Goal: Task Accomplishment & Management: Use online tool/utility

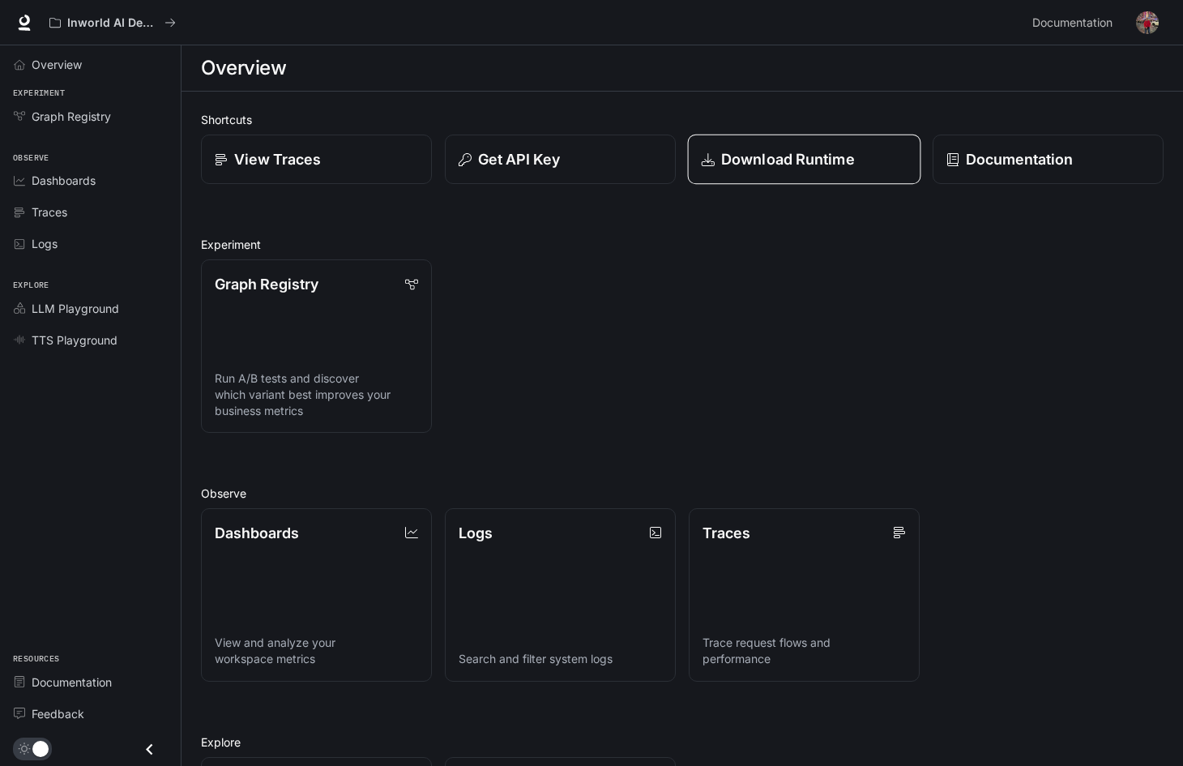
click at [818, 165] on p "Download Runtime" at bounding box center [788, 159] width 134 height 22
click at [1074, 164] on div "Documentation" at bounding box center [1049, 159] width 206 height 22
click at [1022, 181] on link "Documentation" at bounding box center [1048, 160] width 233 height 50
click at [549, 151] on p "Get API Key" at bounding box center [518, 159] width 83 height 22
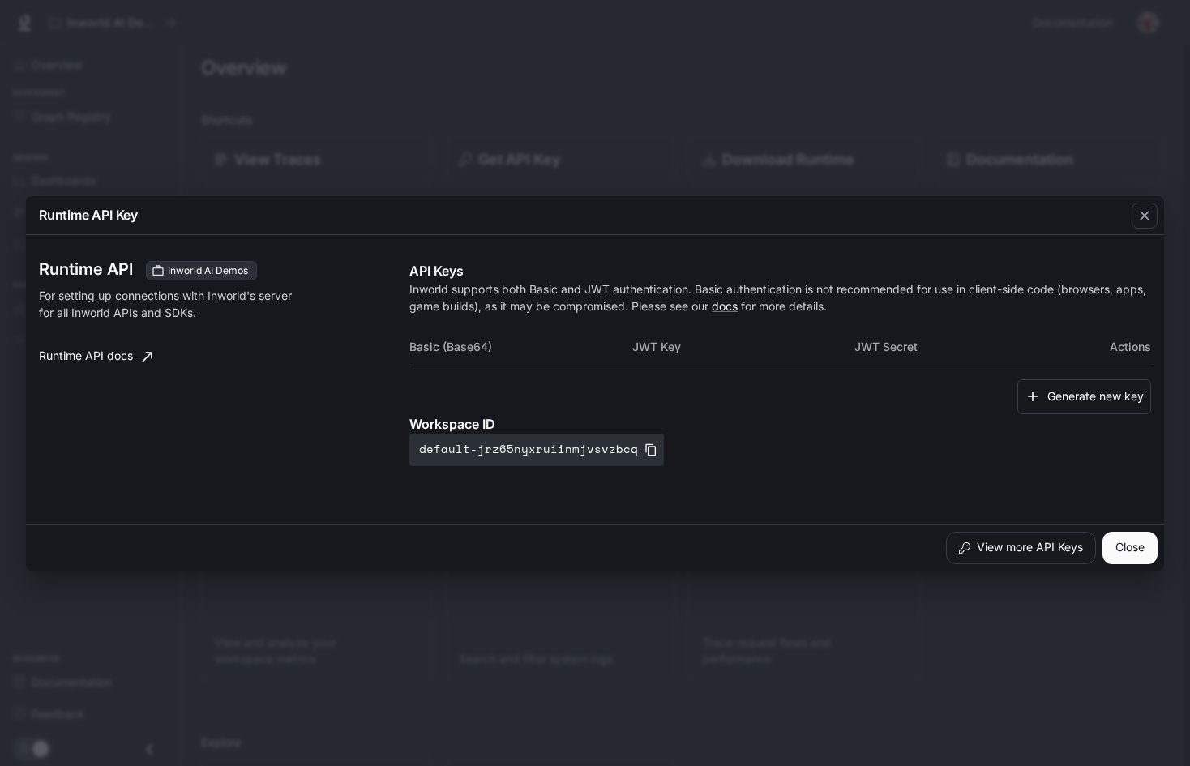
click at [907, 369] on div "Basic (Base64) JWT Key JWT Secret Actions" at bounding box center [779, 353] width 741 height 53
click at [1096, 386] on button "Generate new key" at bounding box center [1084, 396] width 134 height 35
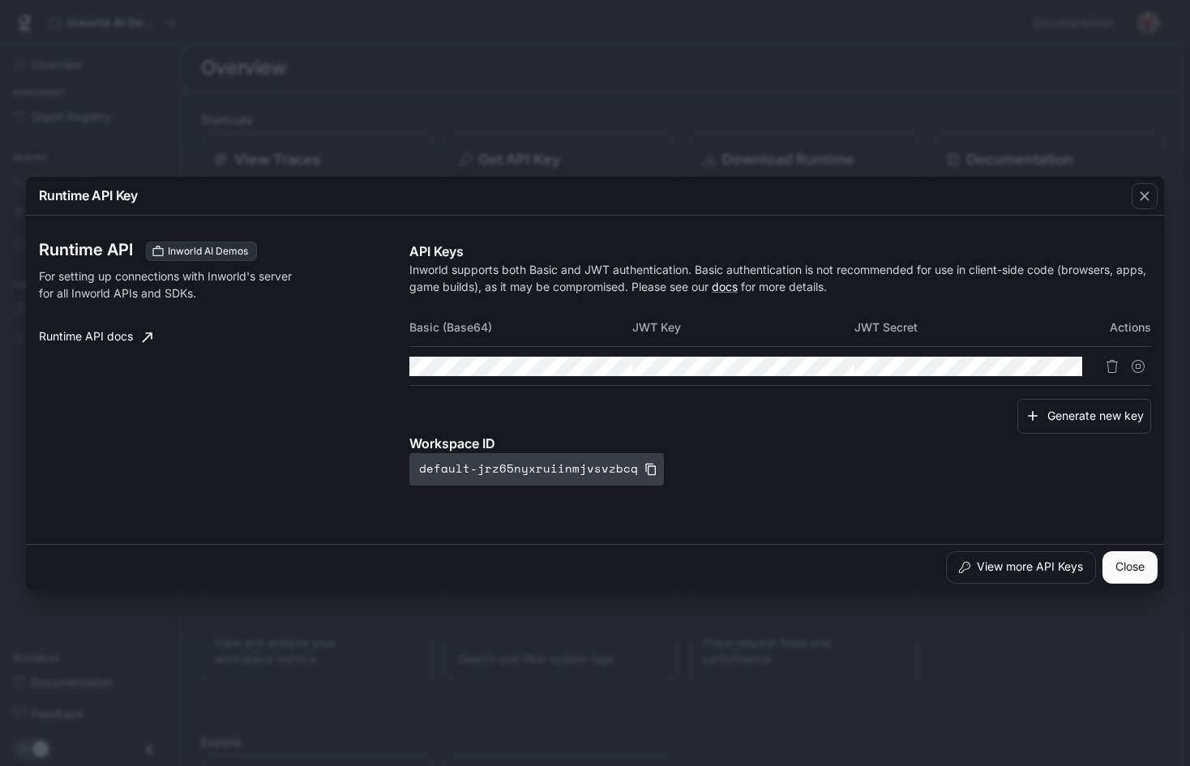
click at [644, 469] on icon "button" at bounding box center [650, 469] width 13 height 13
copy p "Workspace ID"
drag, startPoint x: 412, startPoint y: 446, endPoint x: 515, endPoint y: 441, distance: 102.3
click at [515, 441] on p "Workspace ID" at bounding box center [779, 443] width 741 height 19
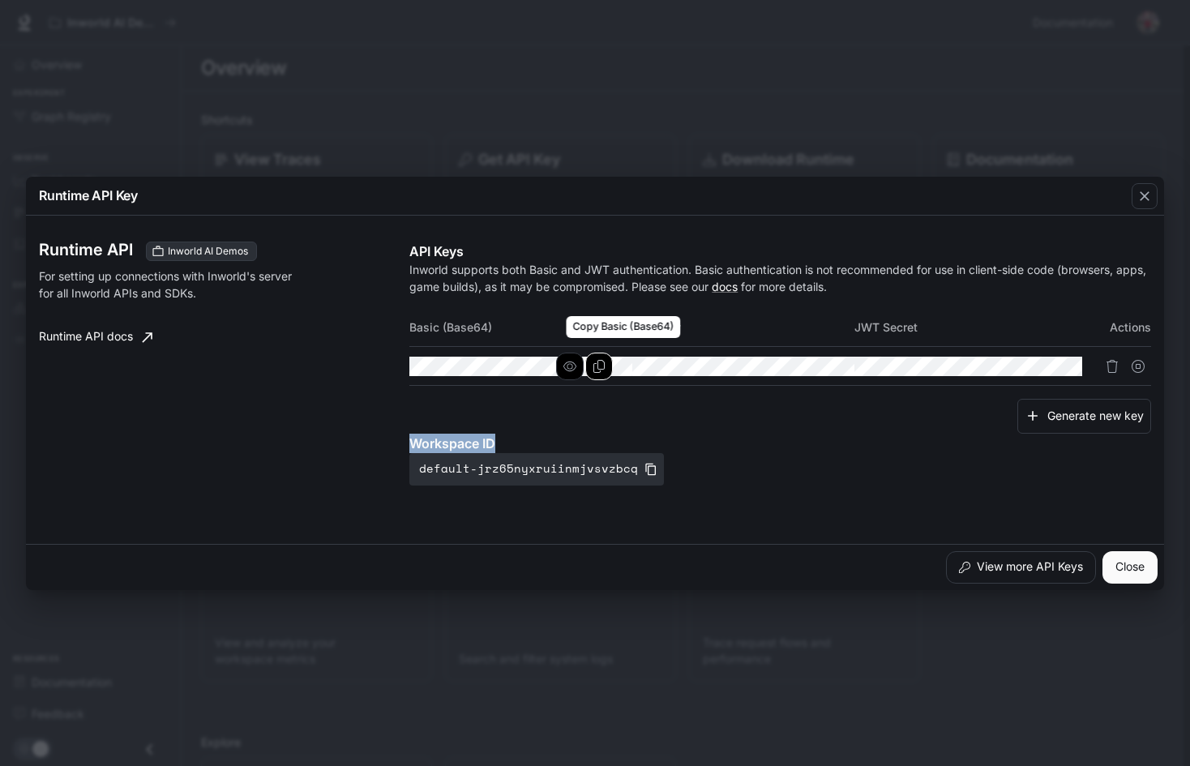
click at [605, 366] on icon "Copy Basic (Base64)" at bounding box center [598, 366] width 13 height 13
click at [827, 365] on icon "Copy Key" at bounding box center [820, 366] width 13 height 13
click at [1021, 366] on icon "button" at bounding box center [1014, 366] width 13 height 13
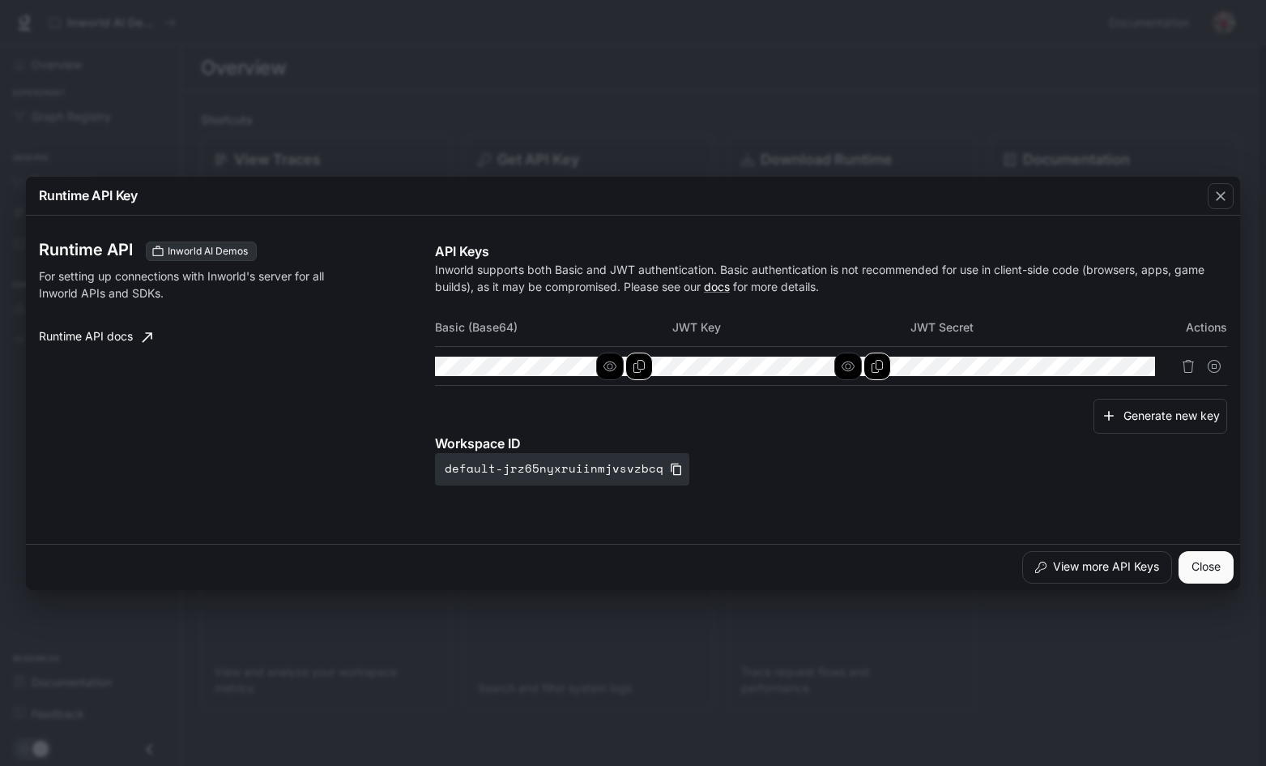
click at [1025, 446] on p "Workspace ID" at bounding box center [831, 443] width 792 height 19
click at [1092, 364] on icon "button" at bounding box center [1085, 366] width 13 height 13
click at [991, 143] on div "Runtime API Key Runtime API Inworld AI Demos For setting up connections with In…" at bounding box center [633, 383] width 1266 height 766
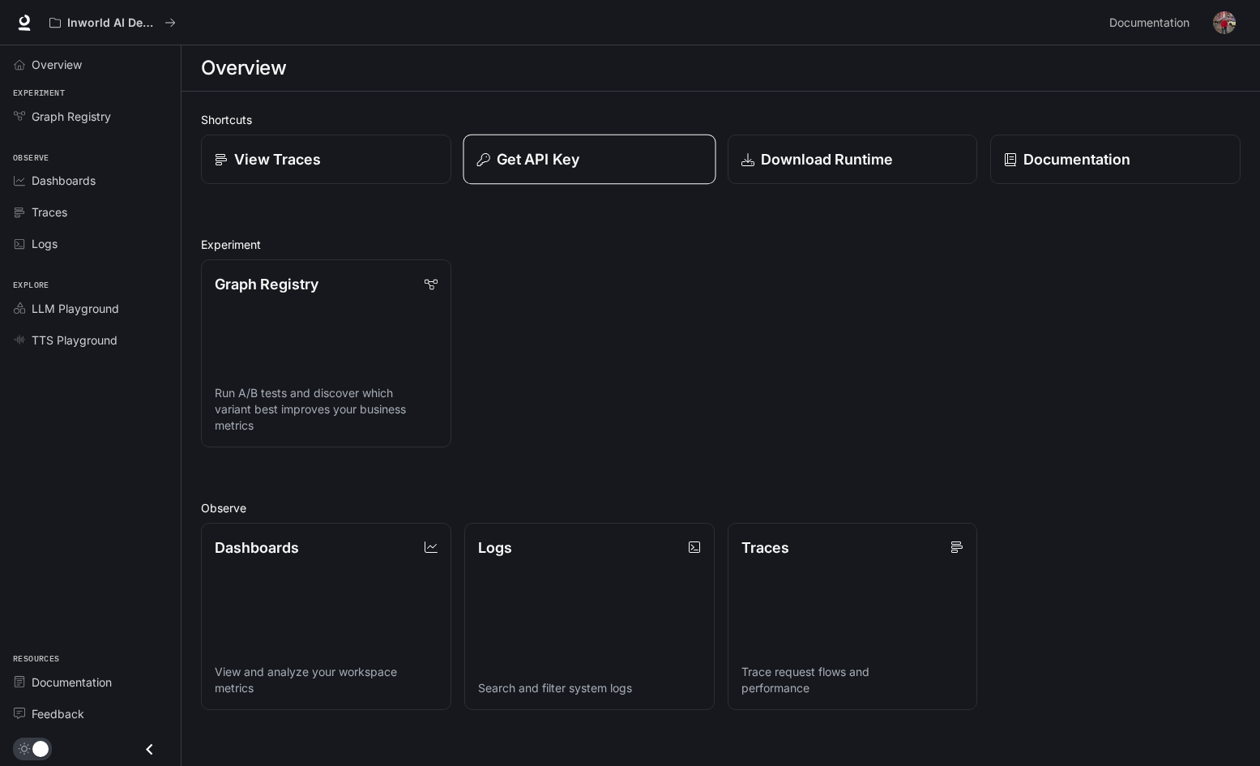
click at [563, 164] on p "Get API Key" at bounding box center [538, 159] width 83 height 22
click at [529, 164] on p "Get API Key" at bounding box center [538, 159] width 83 height 22
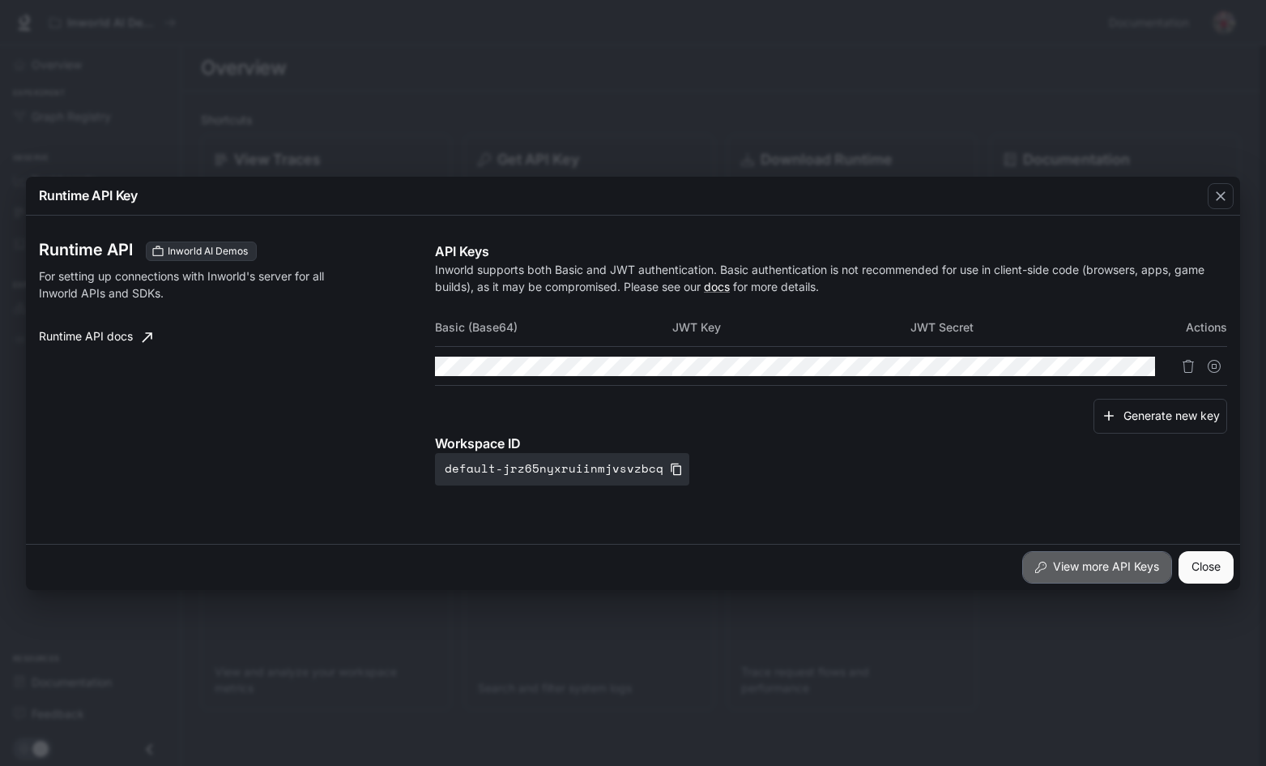
click at [1083, 568] on button "View more API Keys" at bounding box center [1098, 567] width 150 height 32
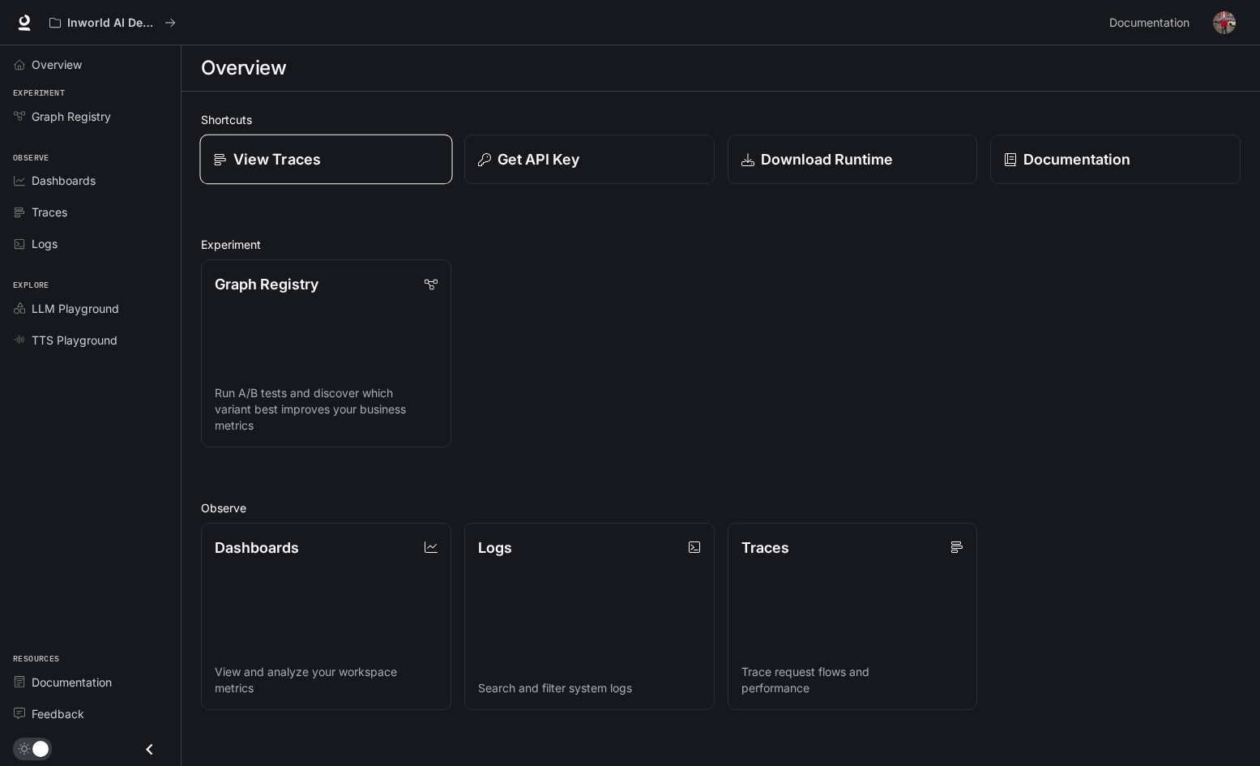
click at [338, 151] on div "View Traces" at bounding box center [326, 159] width 224 height 22
click at [765, 275] on div "Graph Registry Run A/B tests and discover which variant best improves your busi…" at bounding box center [714, 346] width 1053 height 201
click at [626, 168] on div "Get API Key" at bounding box center [588, 159] width 224 height 22
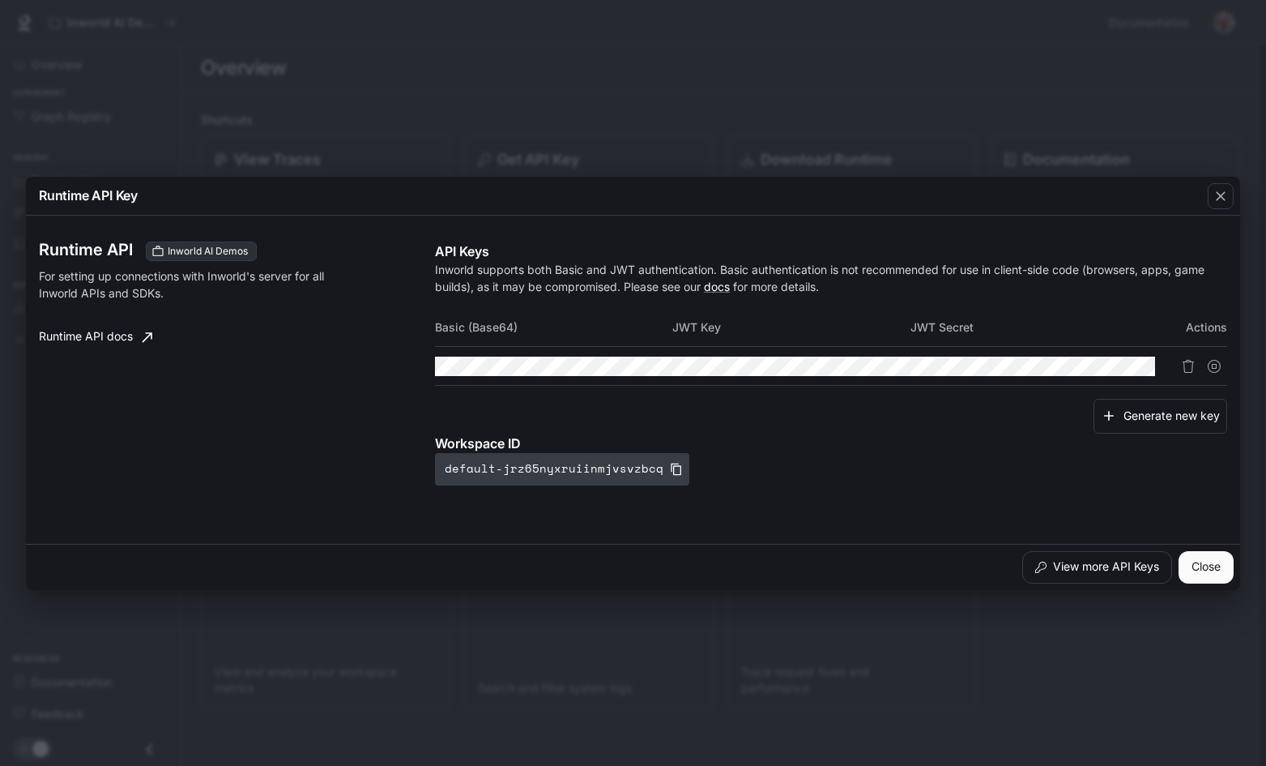
click at [536, 471] on button "default-jrz65nyxruiinmjvsvzbcq" at bounding box center [562, 469] width 254 height 32
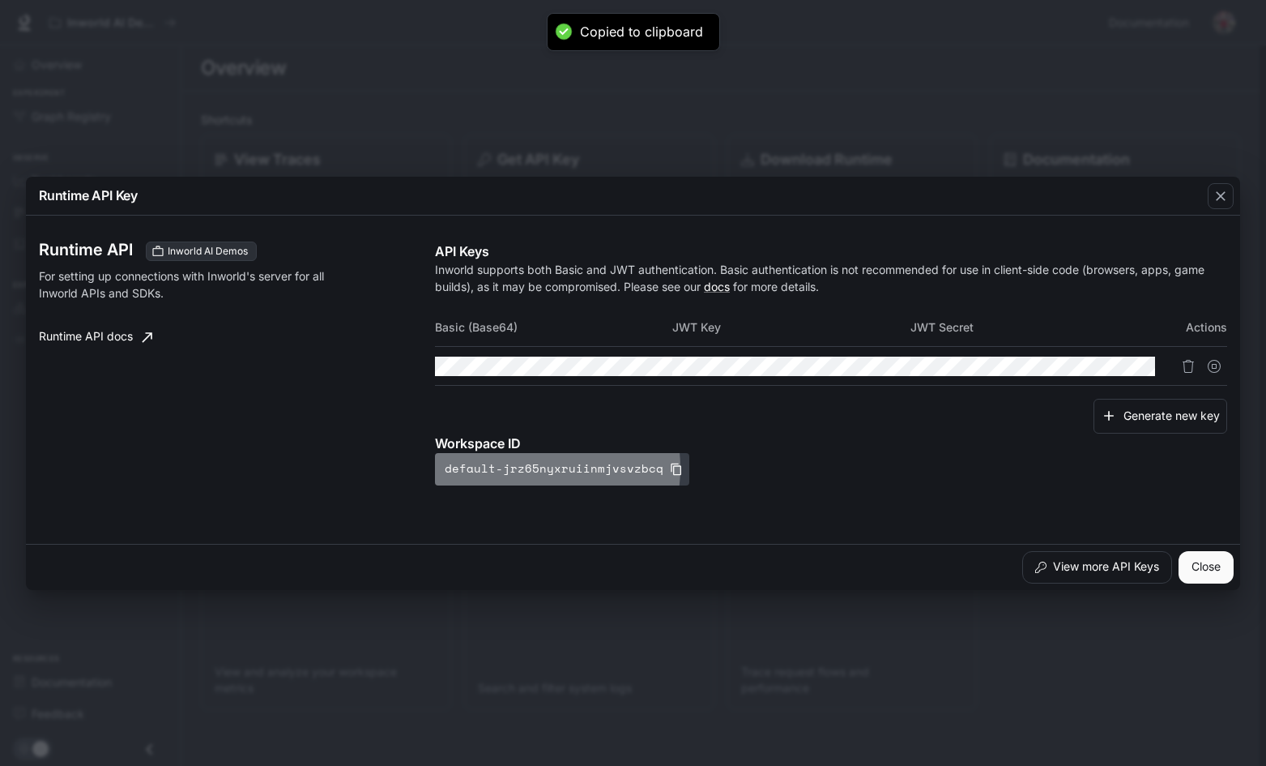
click at [536, 471] on button "default-jrz65nyxruiinmjvsvzbcq" at bounding box center [562, 469] width 254 height 32
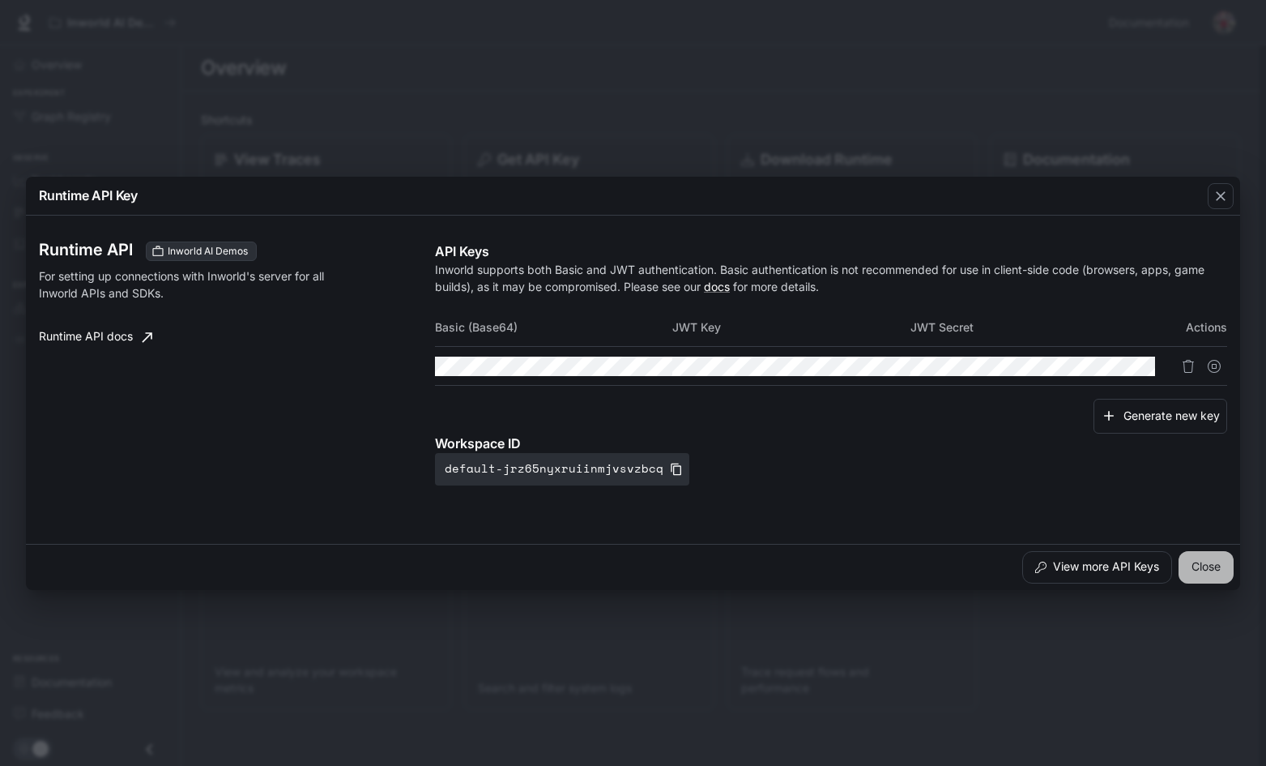
click at [1210, 579] on button "Close" at bounding box center [1206, 567] width 55 height 32
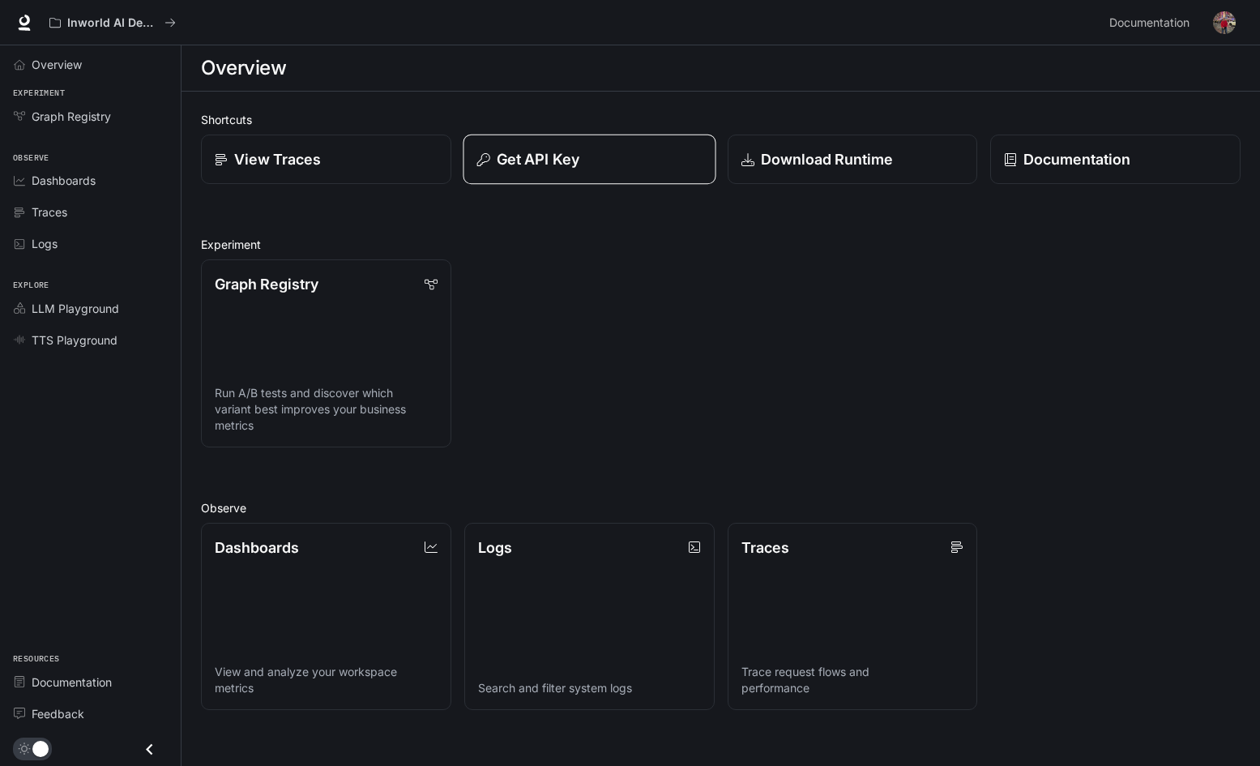
click at [572, 147] on button "Get API Key" at bounding box center [589, 160] width 253 height 50
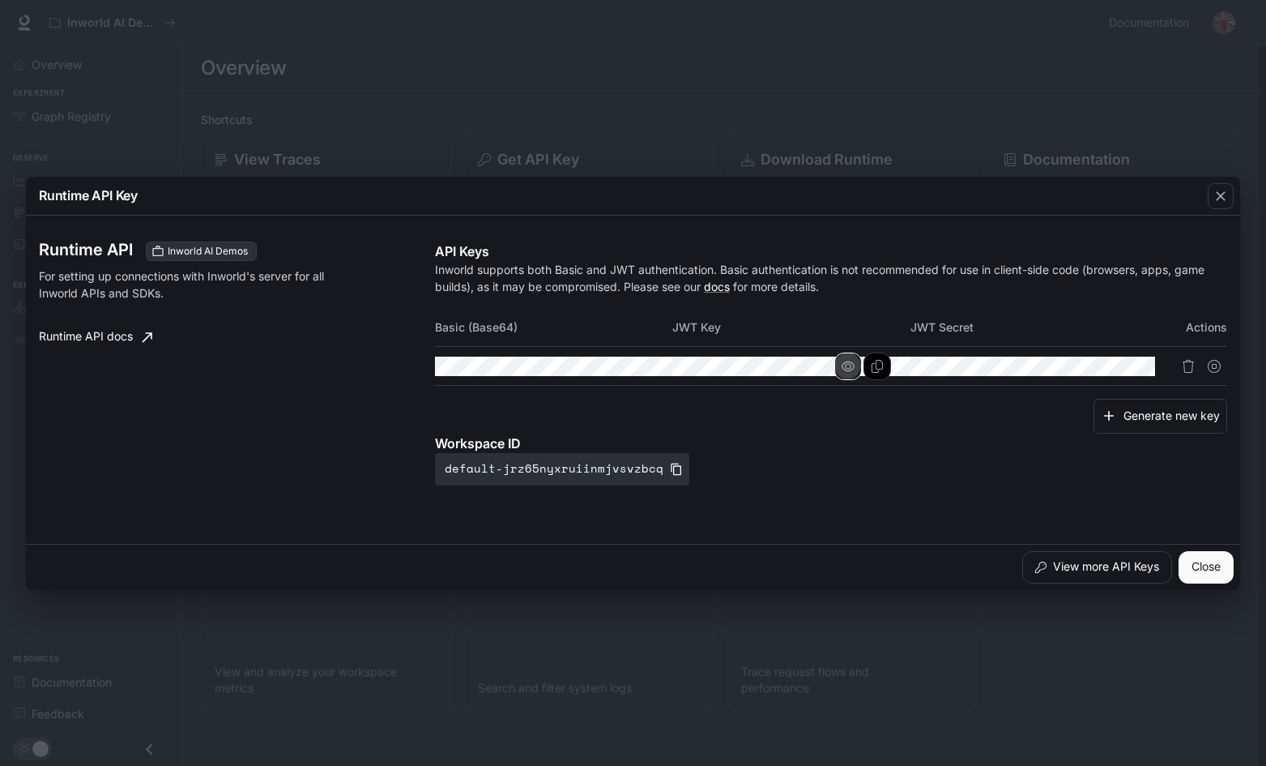
click at [855, 369] on icon "button" at bounding box center [848, 366] width 13 height 13
click at [664, 370] on tr at bounding box center [831, 366] width 792 height 39
click at [848, 115] on div "Runtime API Key Runtime API Inworld AI Demos For setting up connections with In…" at bounding box center [633, 383] width 1266 height 766
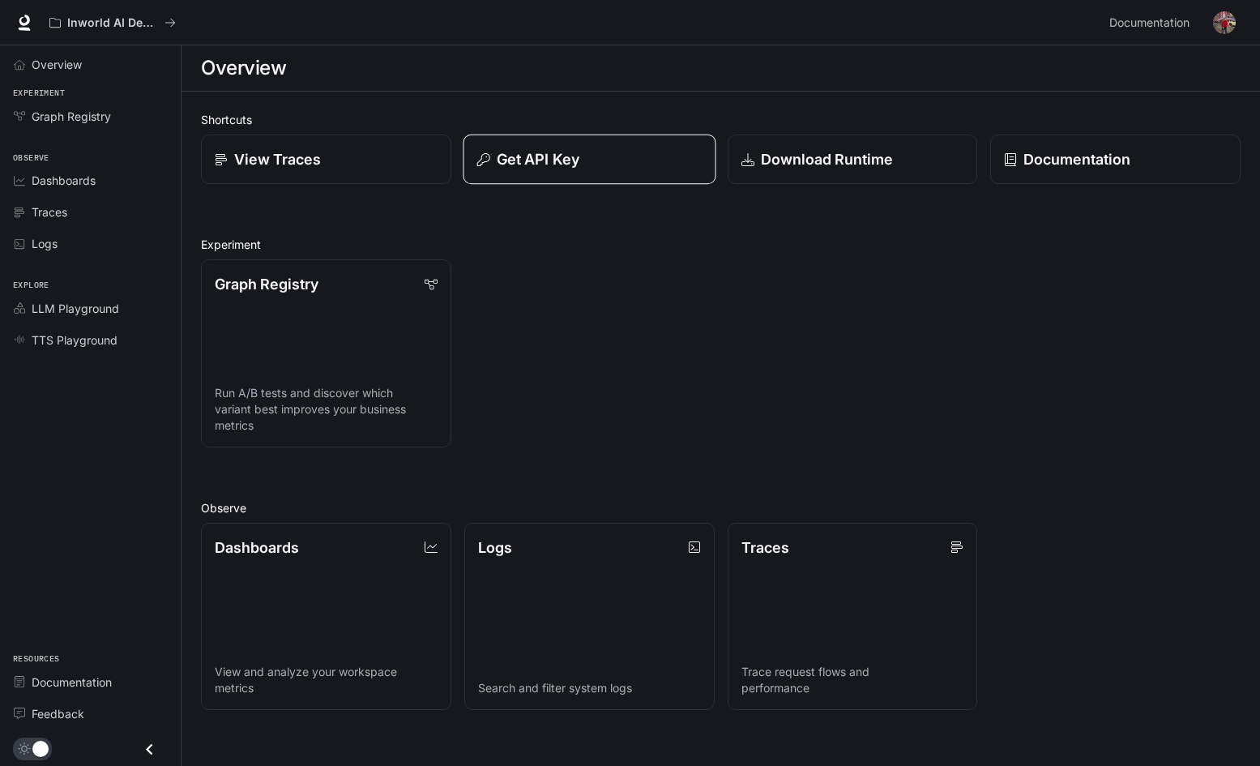
click at [544, 170] on p "Get API Key" at bounding box center [538, 159] width 83 height 22
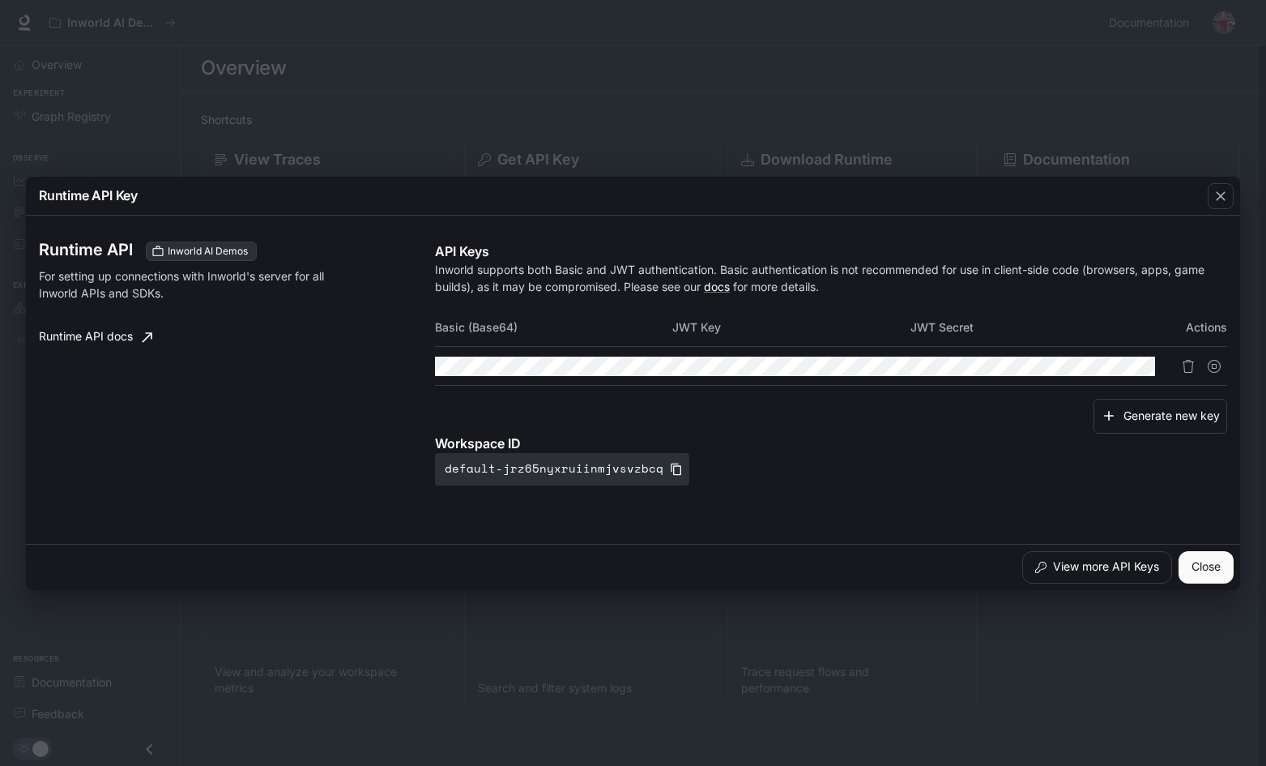
click at [873, 156] on div "Runtime API Key Runtime API Inworld AI Demos For setting up connections with In…" at bounding box center [633, 383] width 1266 height 766
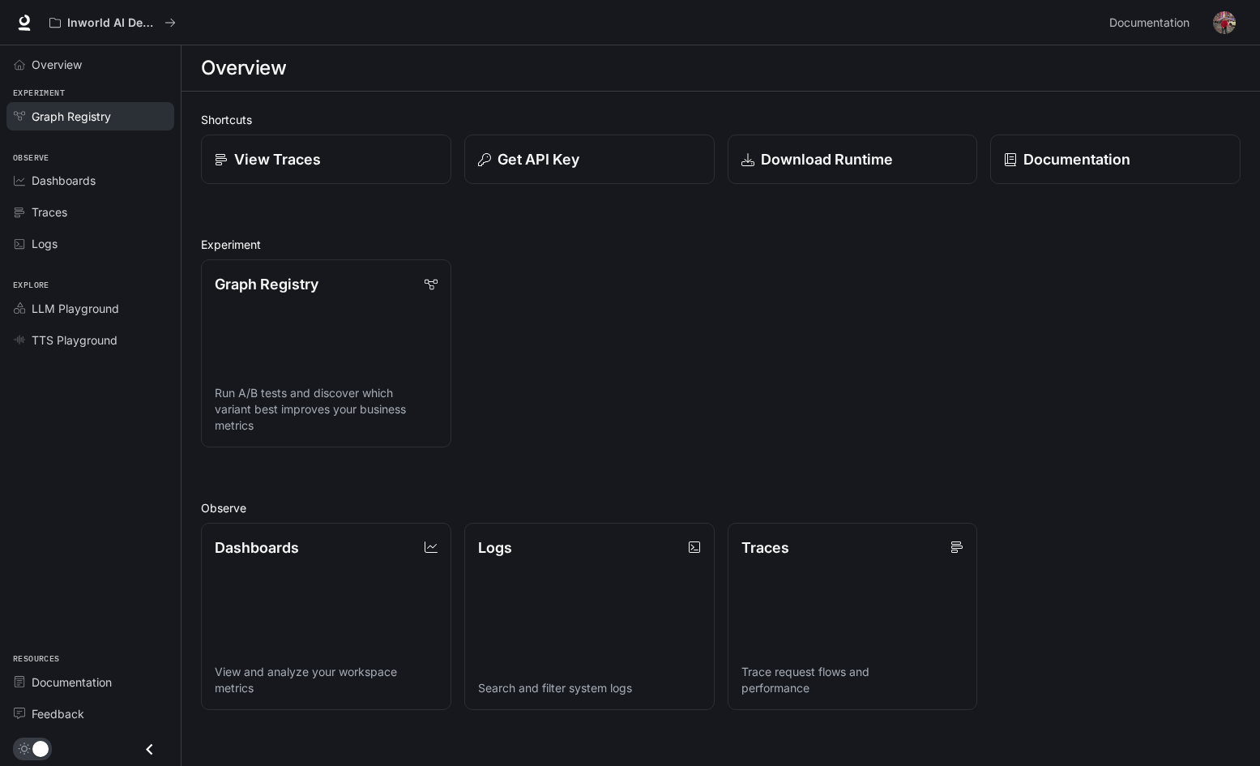
click at [86, 116] on span "Graph Registry" at bounding box center [71, 116] width 79 height 17
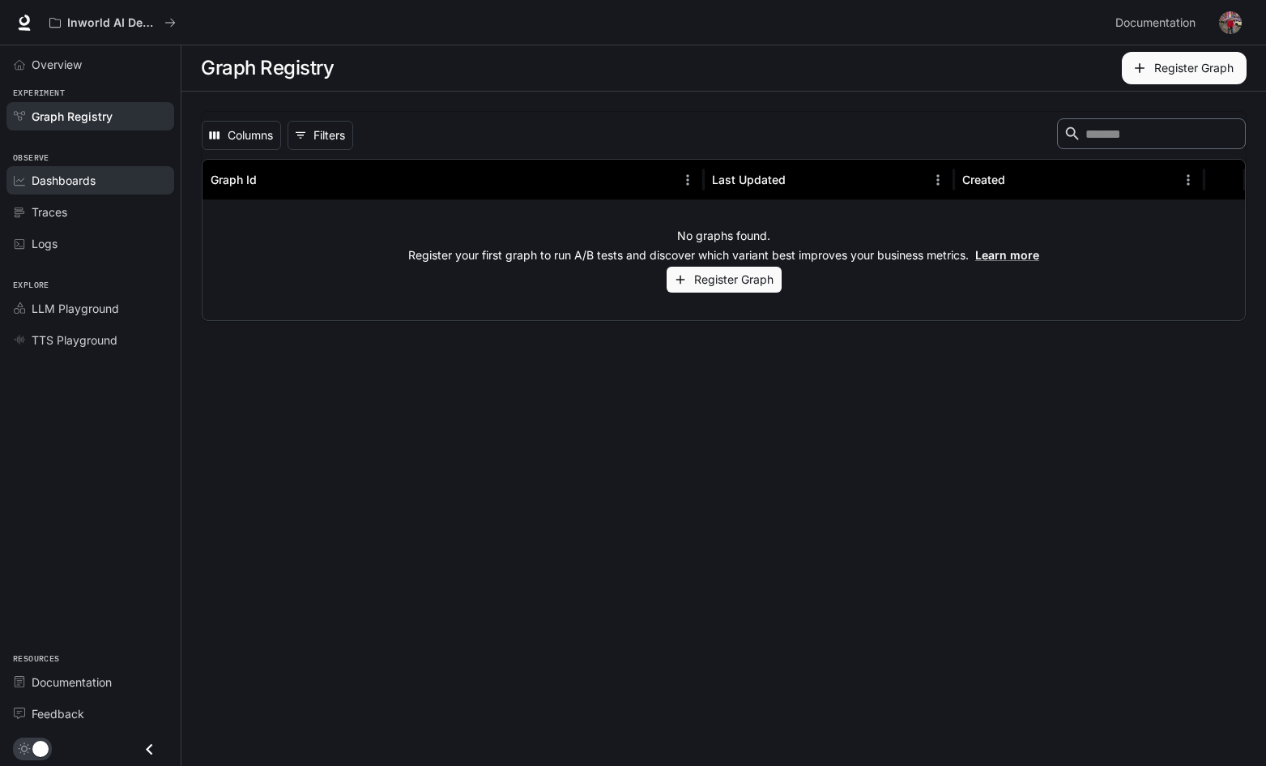
click at [81, 178] on span "Dashboards" at bounding box center [64, 180] width 64 height 17
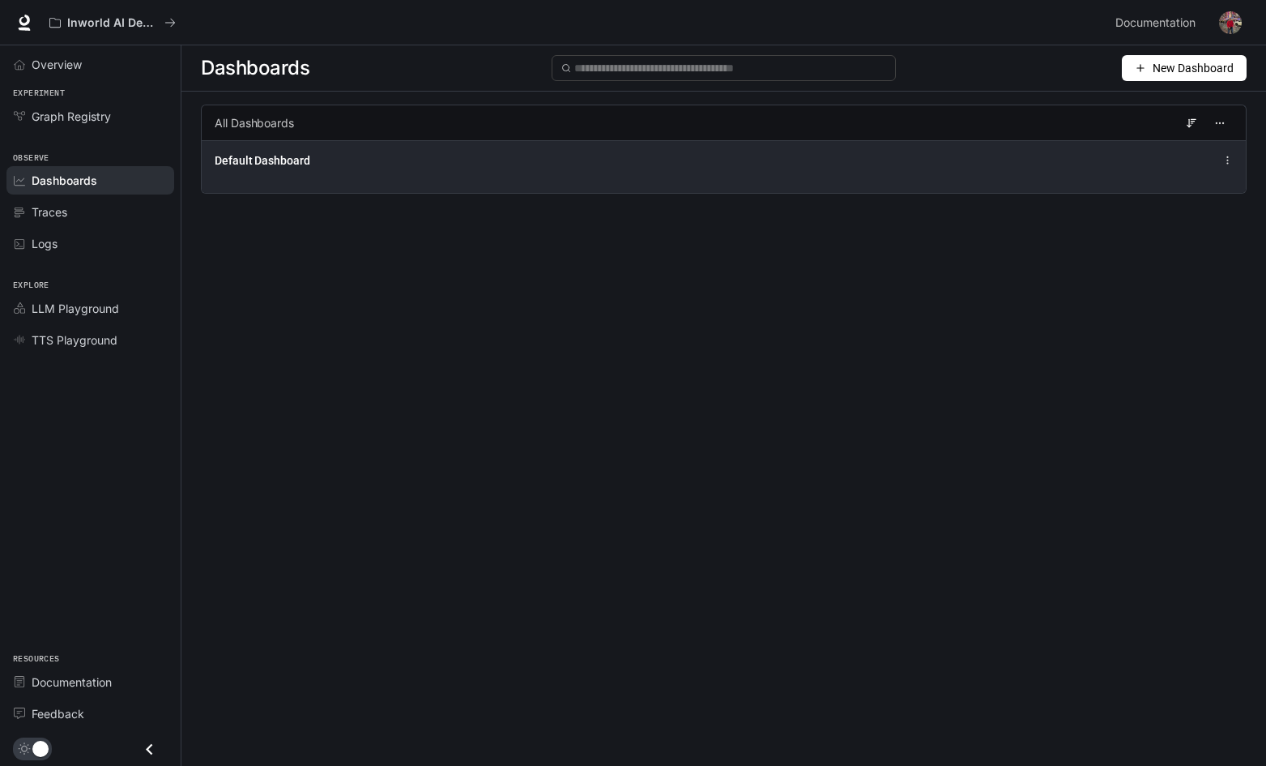
click at [227, 167] on span "Default Dashboard" at bounding box center [263, 160] width 96 height 16
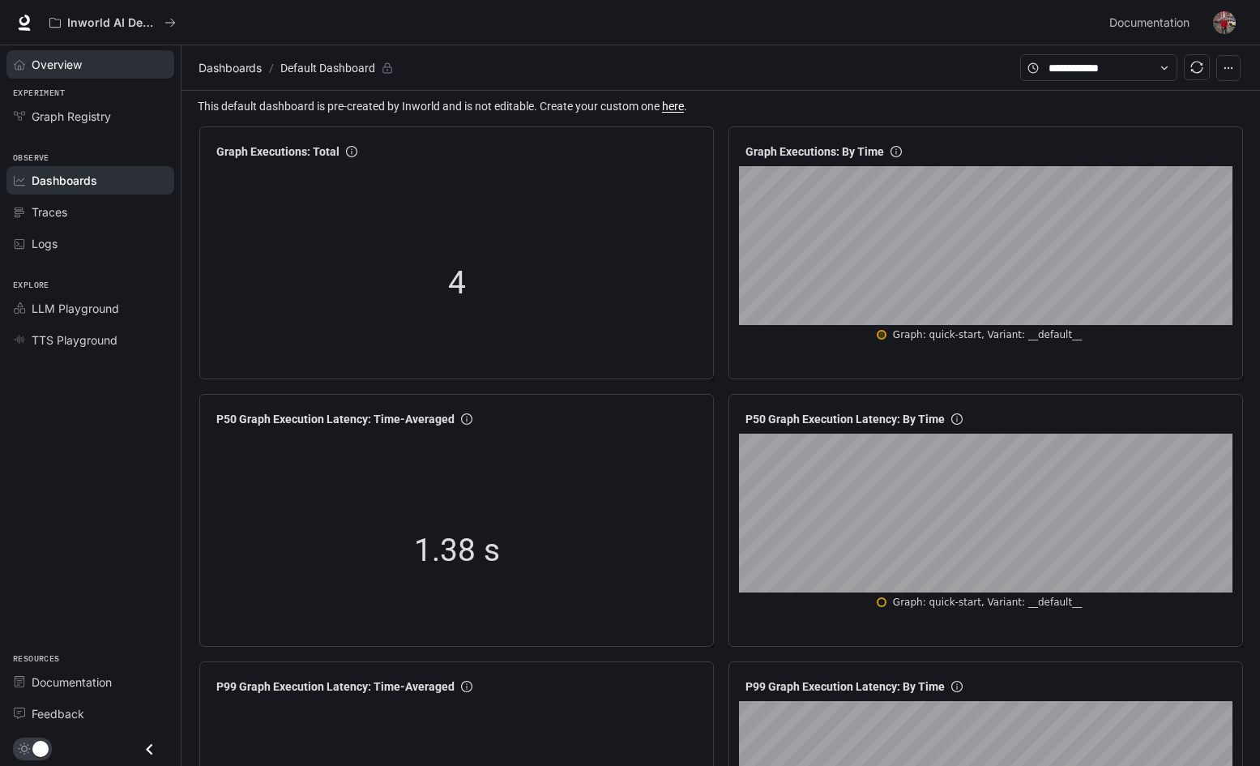
click at [77, 61] on span "Overview" at bounding box center [57, 64] width 50 height 17
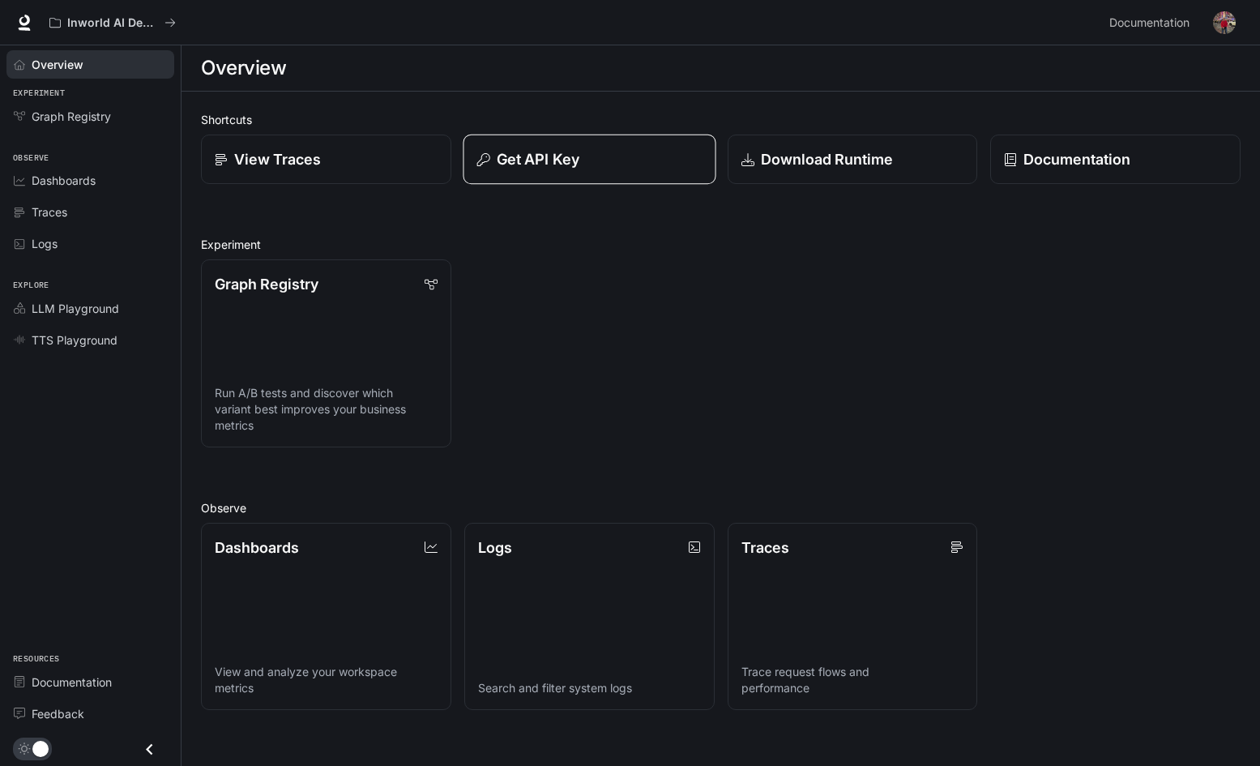
click at [546, 159] on p "Get API Key" at bounding box center [538, 159] width 83 height 22
click at [812, 170] on p "Download Runtime" at bounding box center [826, 159] width 134 height 22
click at [21, 16] on icon at bounding box center [24, 23] width 16 height 16
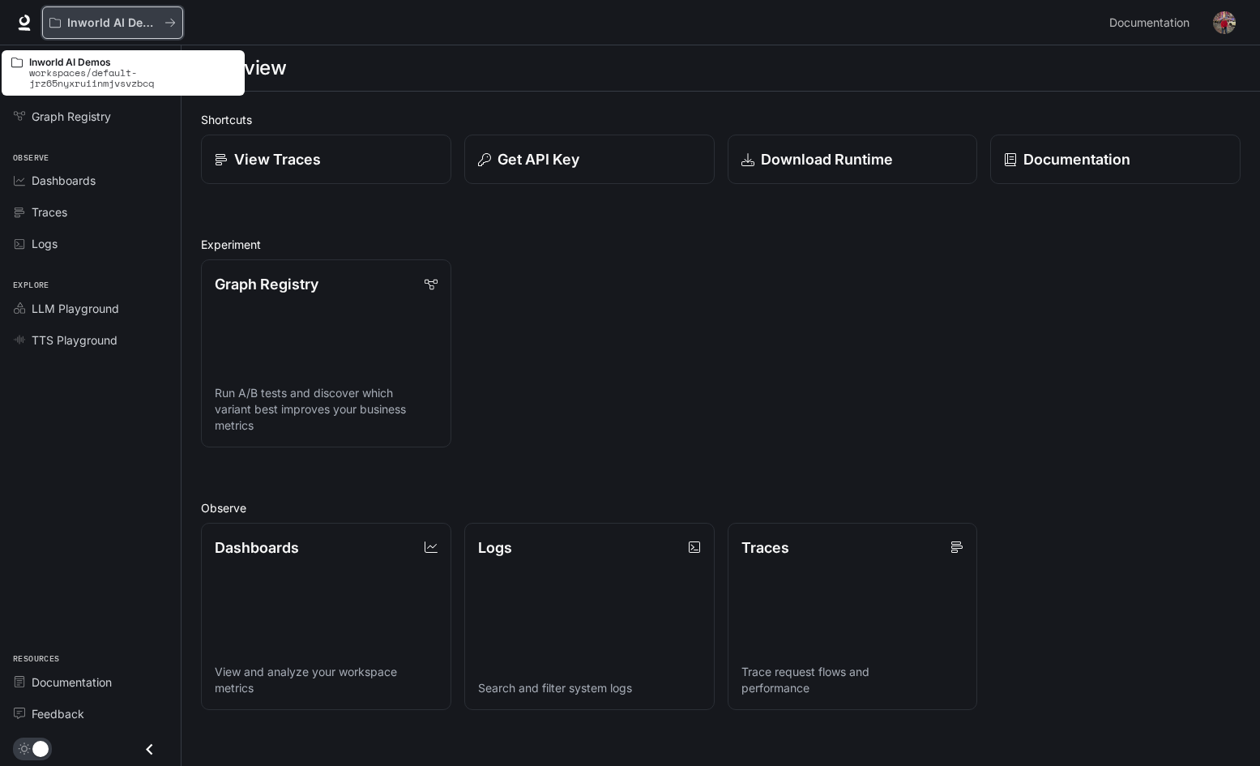
click at [179, 26] on button "Inworld AI Demos" at bounding box center [112, 22] width 141 height 32
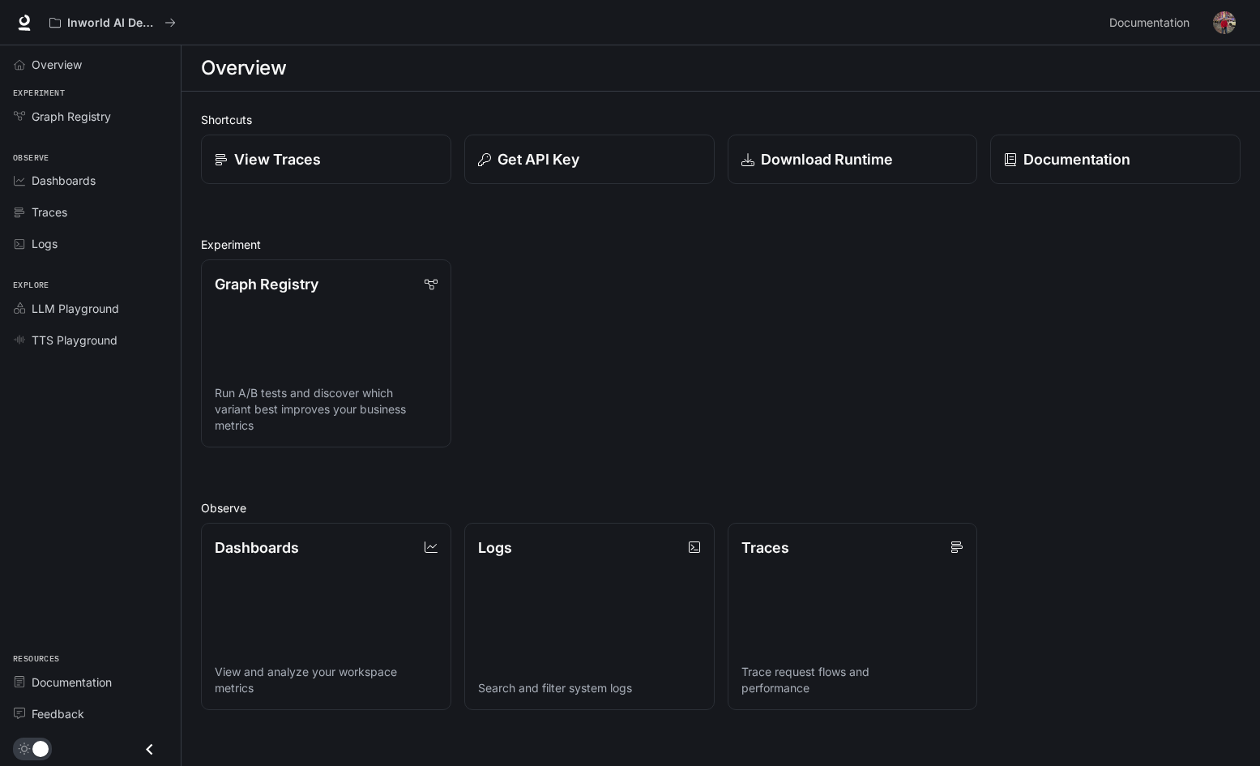
click at [884, 352] on div "Graph Registry Run A/B tests and discover which variant best improves your busi…" at bounding box center [714, 346] width 1053 height 201
click at [1175, 431] on div "Graph Registry Run A/B tests and discover which variant best improves your busi…" at bounding box center [714, 346] width 1053 height 201
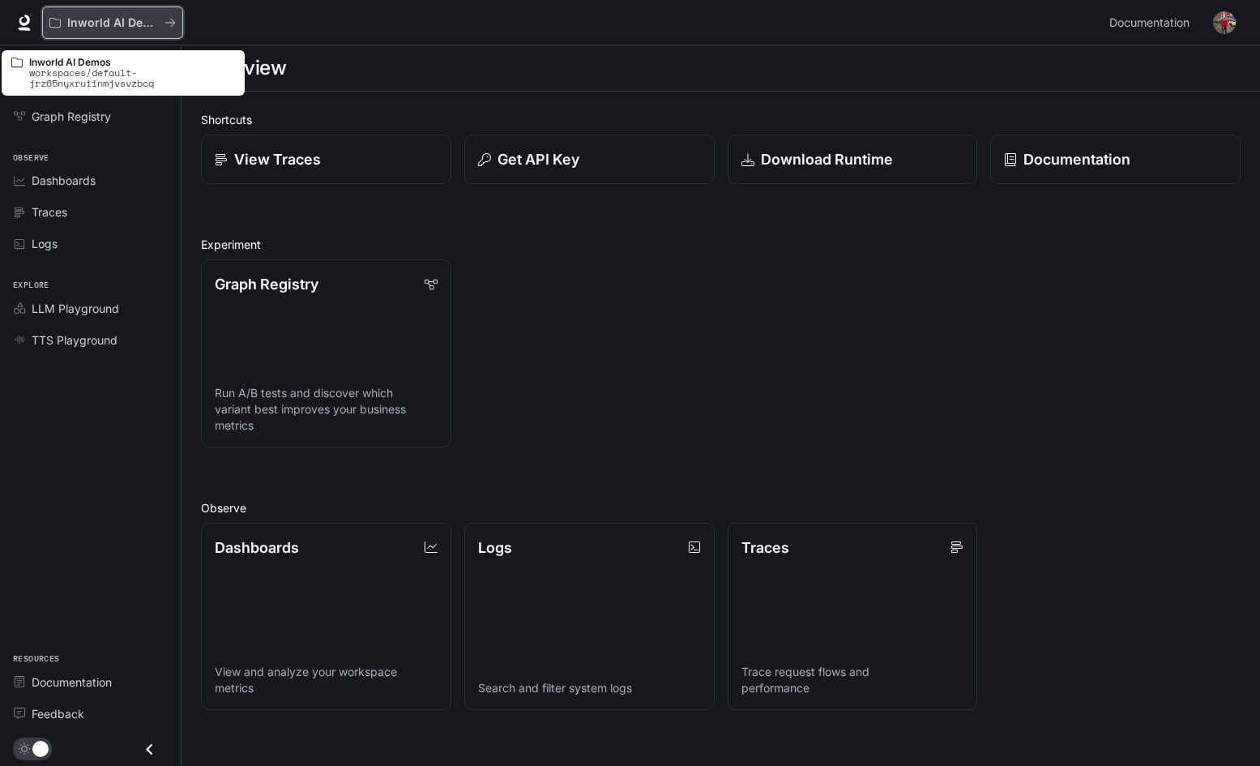
click at [78, 20] on p "Inworld AI Demos" at bounding box center [112, 23] width 91 height 14
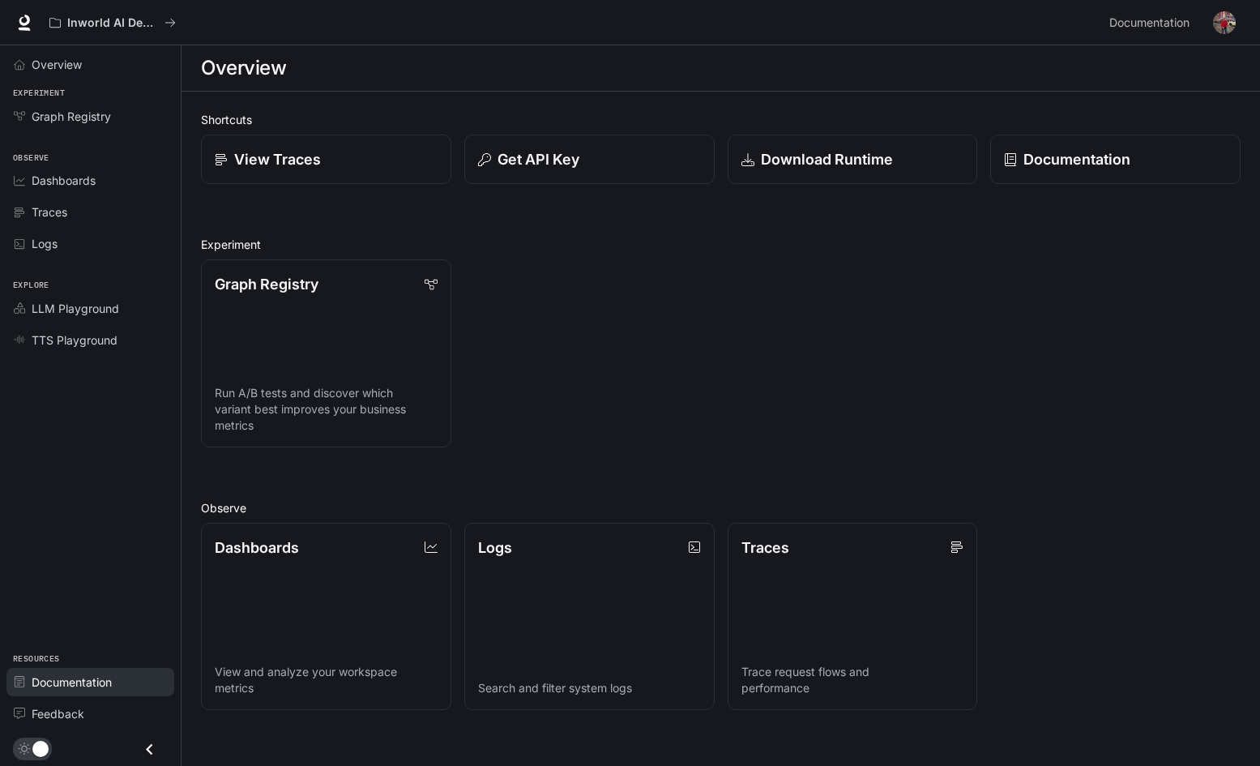
click at [97, 686] on span "Documentation" at bounding box center [72, 681] width 80 height 17
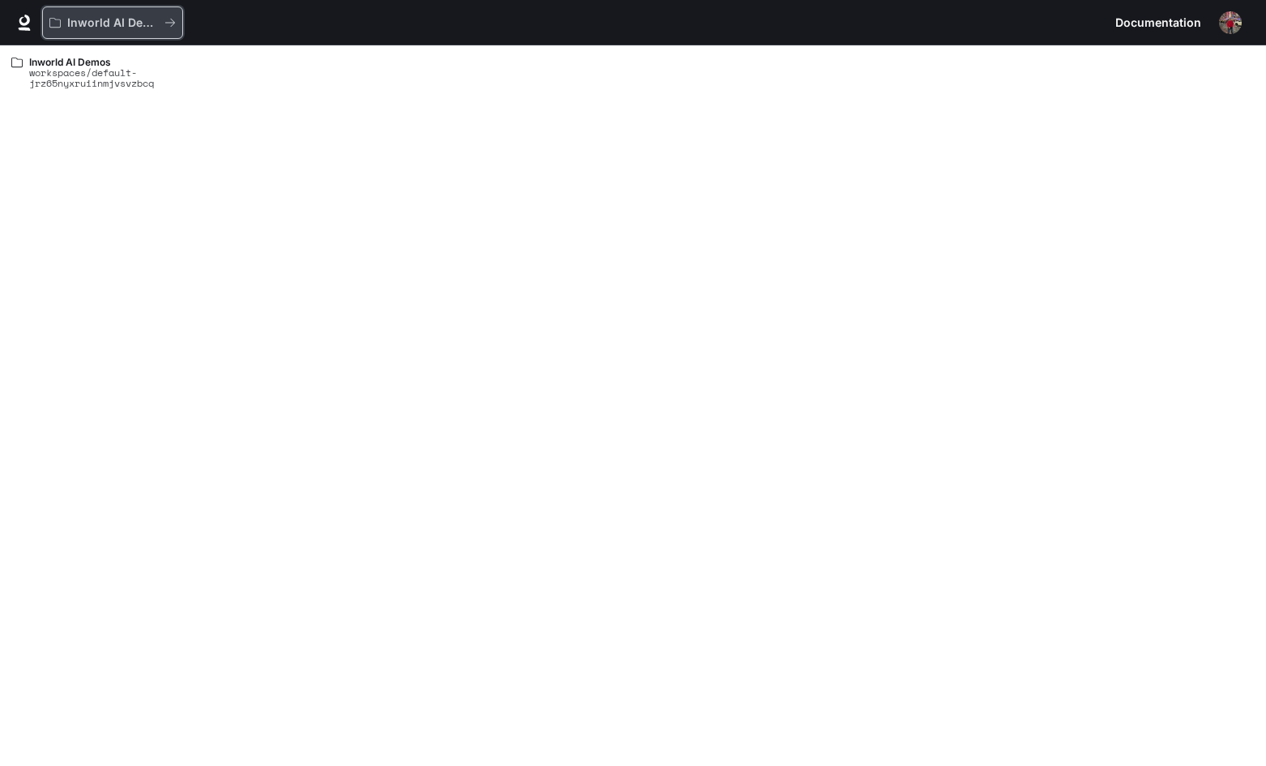
click at [169, 21] on icon "All workspaces" at bounding box center [169, 22] width 11 height 11
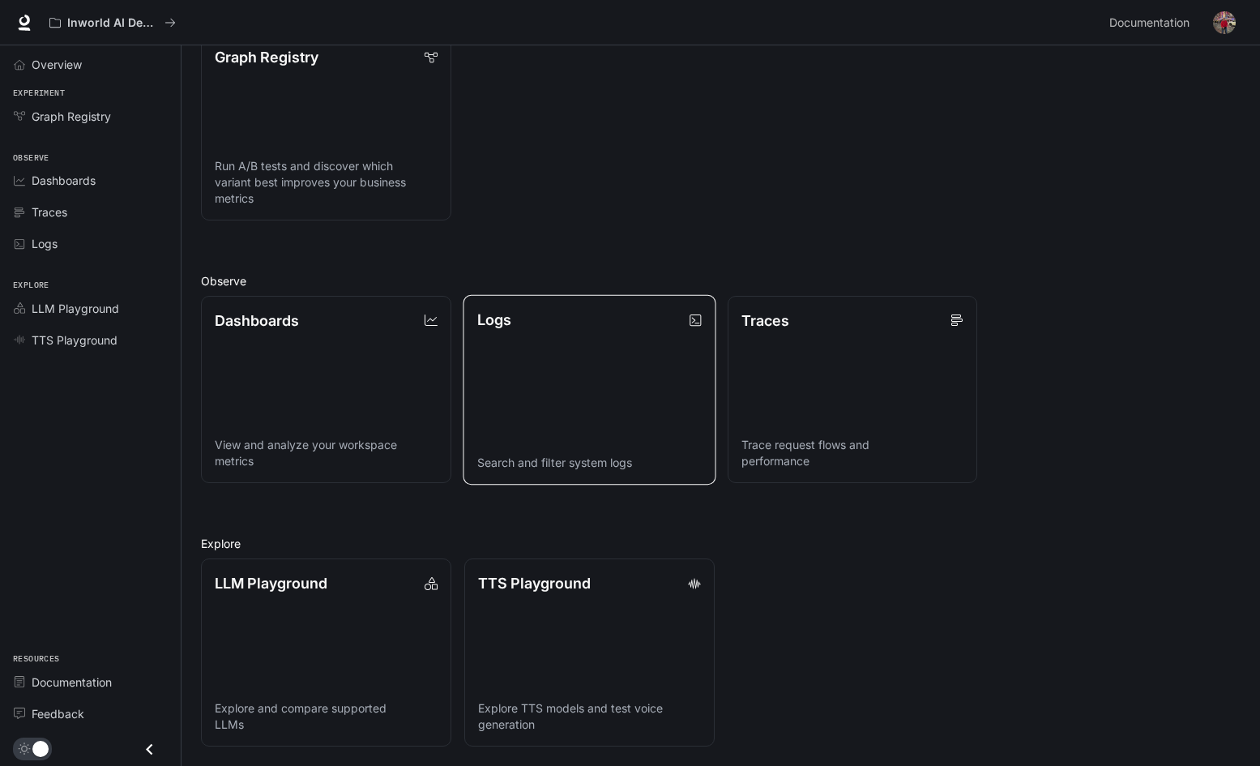
scroll to position [227, 0]
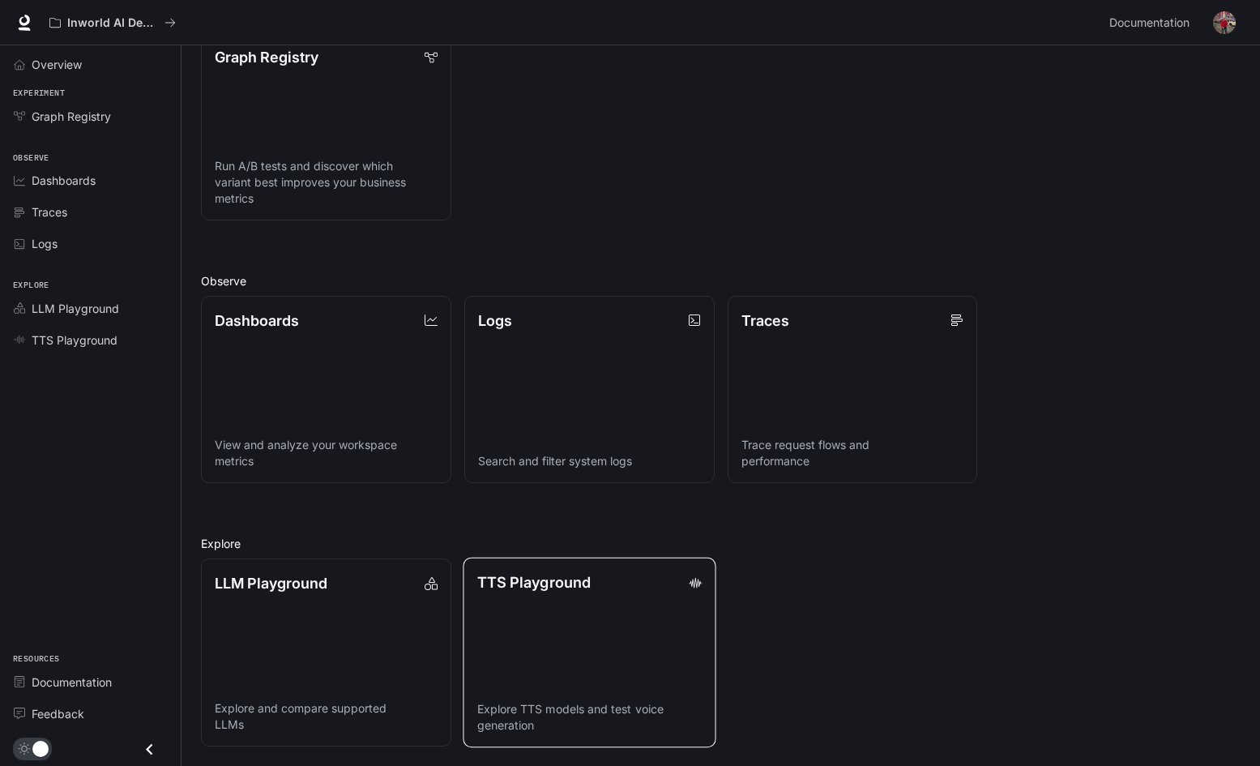
click at [545, 607] on link "TTS Playground Explore TTS models and test voice generation" at bounding box center [589, 652] width 253 height 190
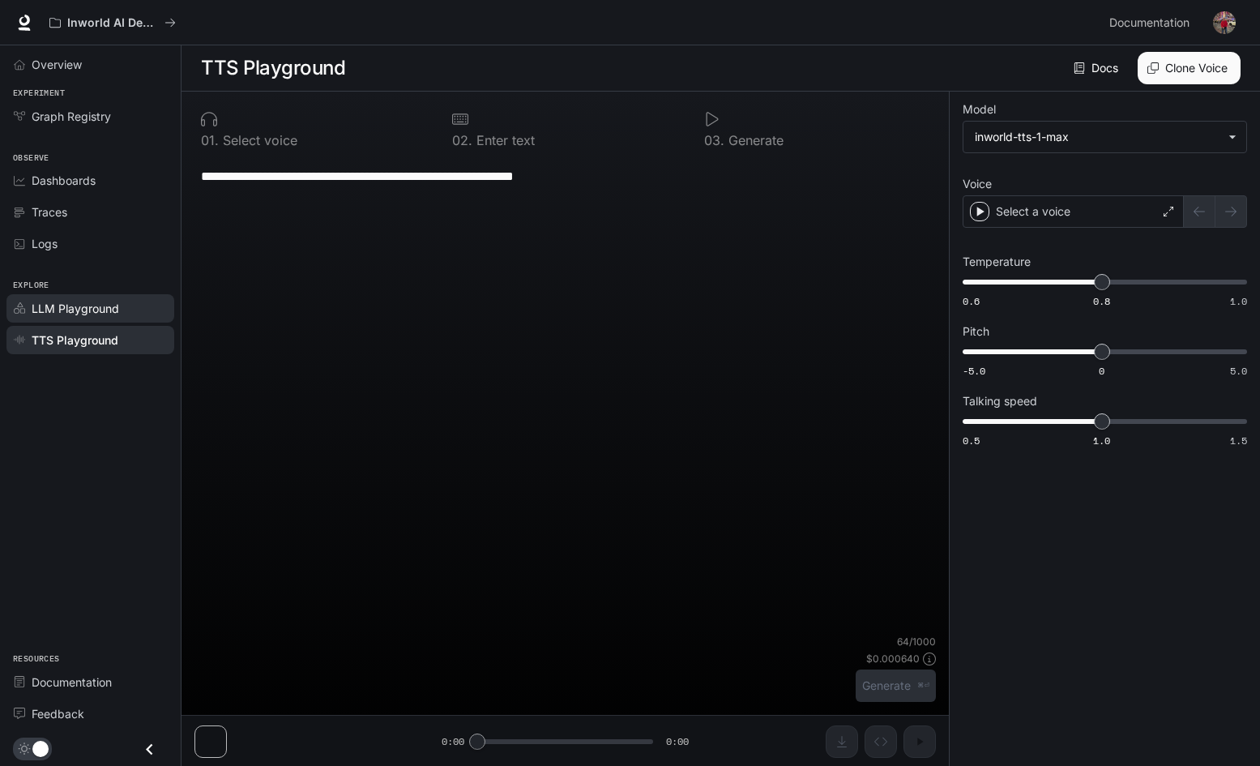
click at [127, 315] on link "LLM Playground" at bounding box center [90, 308] width 168 height 28
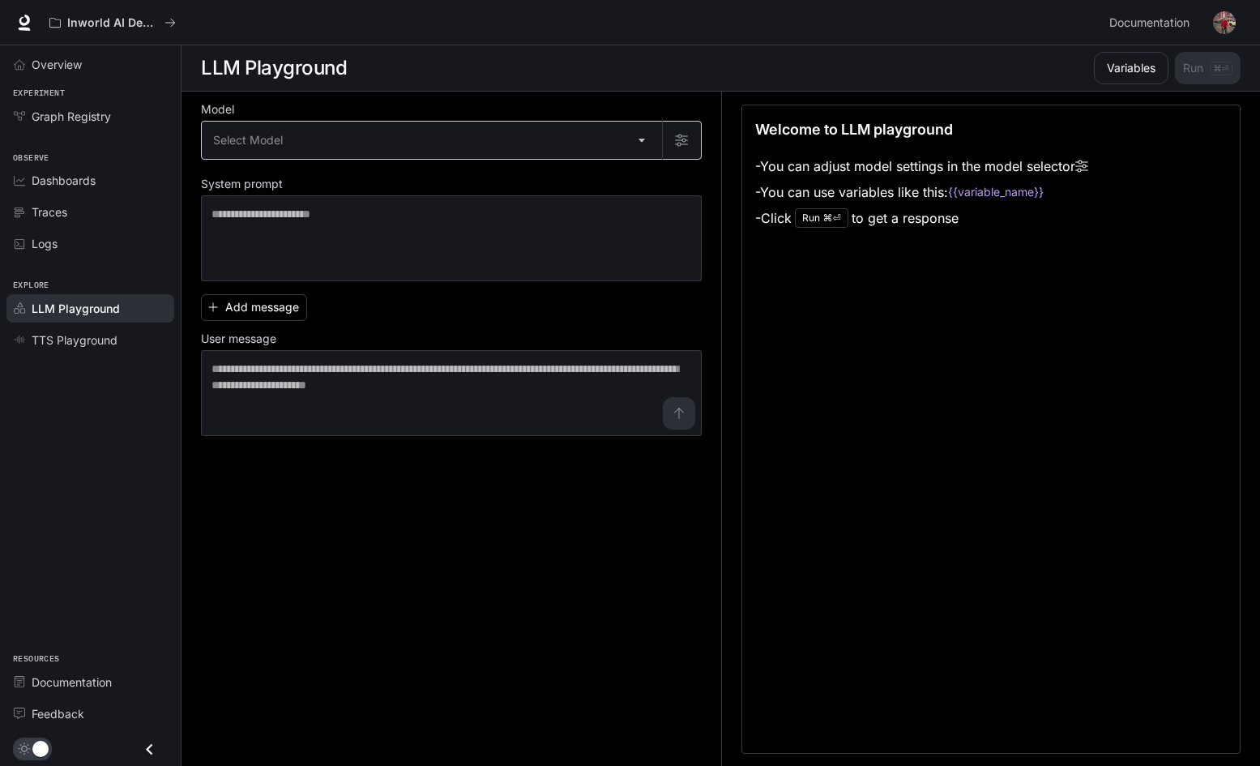
click at [643, 139] on body "Skip to main content Inworld AI Demos Documentation Documentation Portal Overvi…" at bounding box center [630, 383] width 1260 height 767
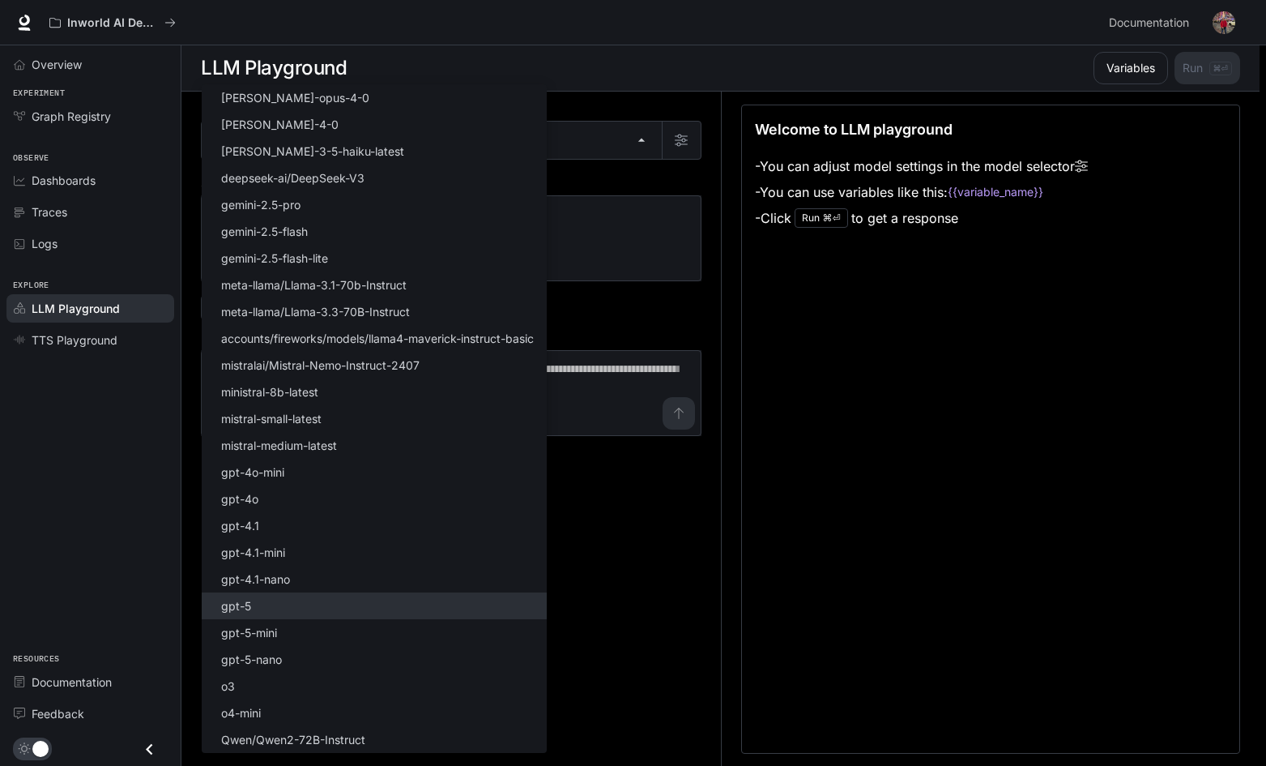
click at [258, 602] on li "gpt-5" at bounding box center [374, 605] width 345 height 27
type input "*****"
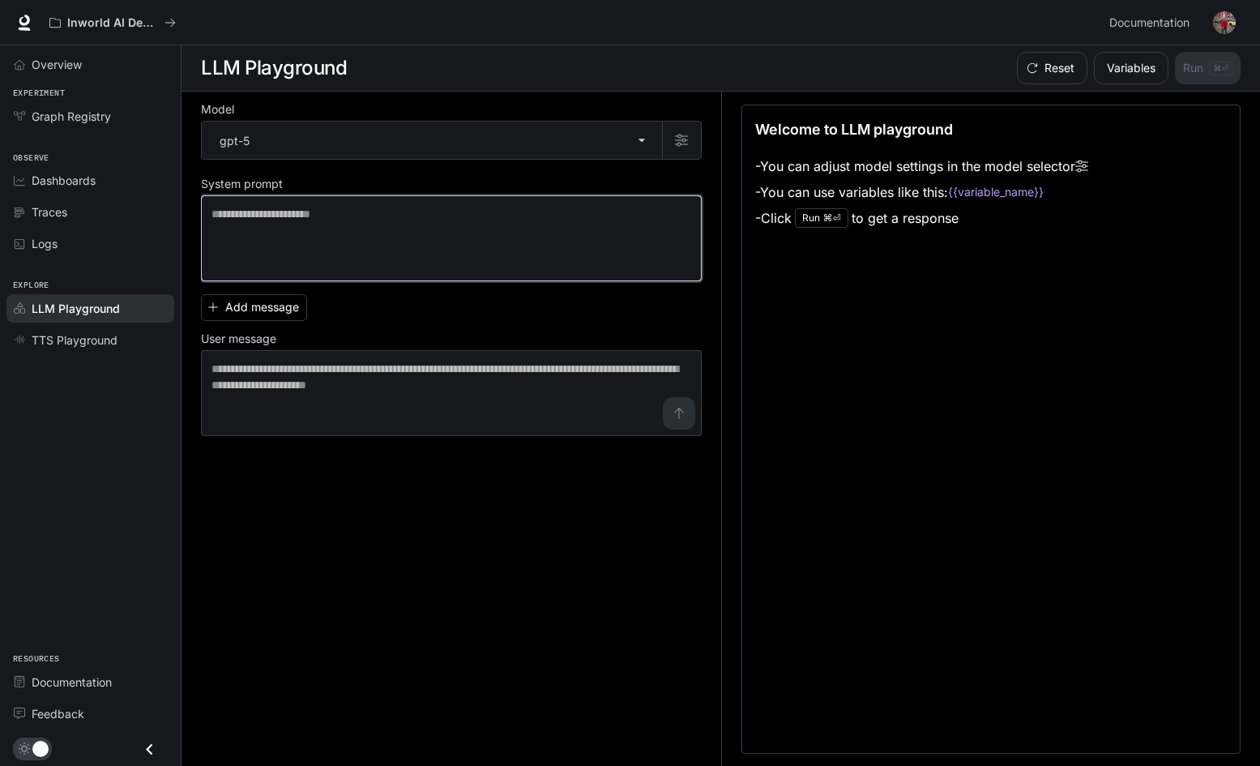
click at [378, 244] on textarea at bounding box center [451, 238] width 480 height 65
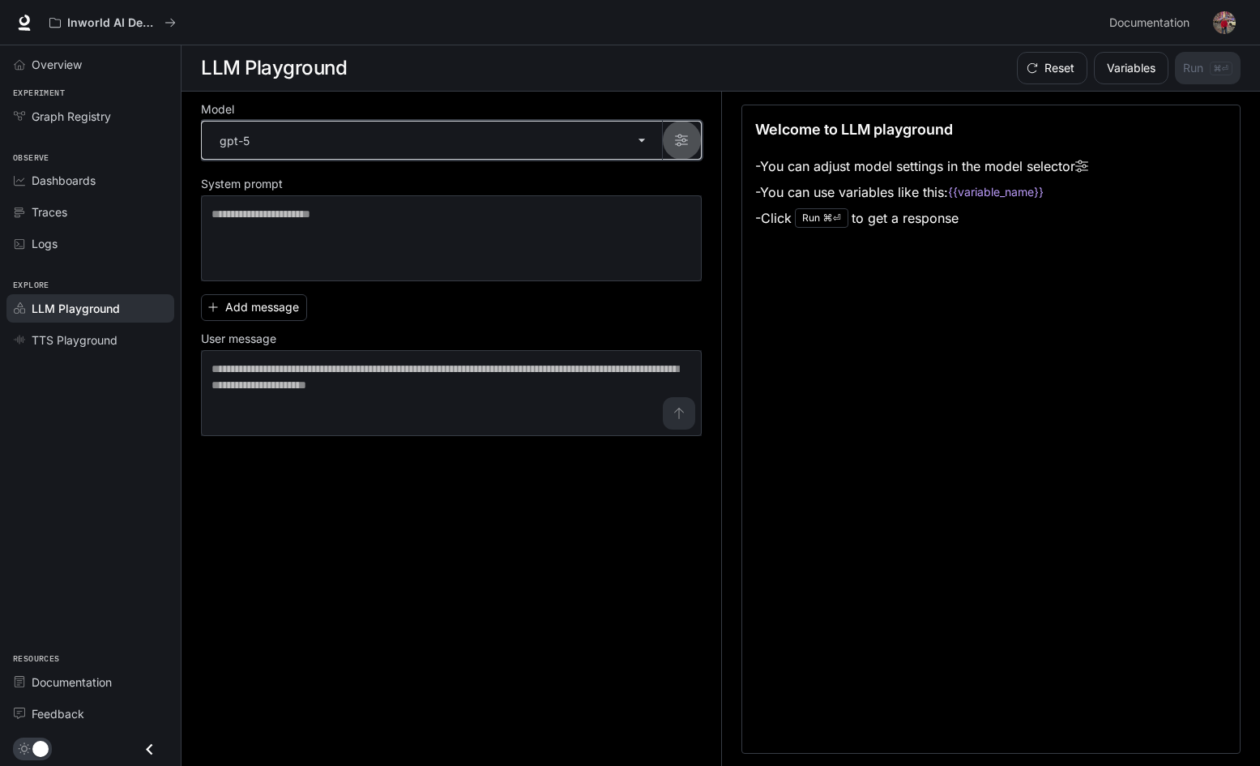
click at [687, 135] on icon "button" at bounding box center [681, 140] width 13 height 13
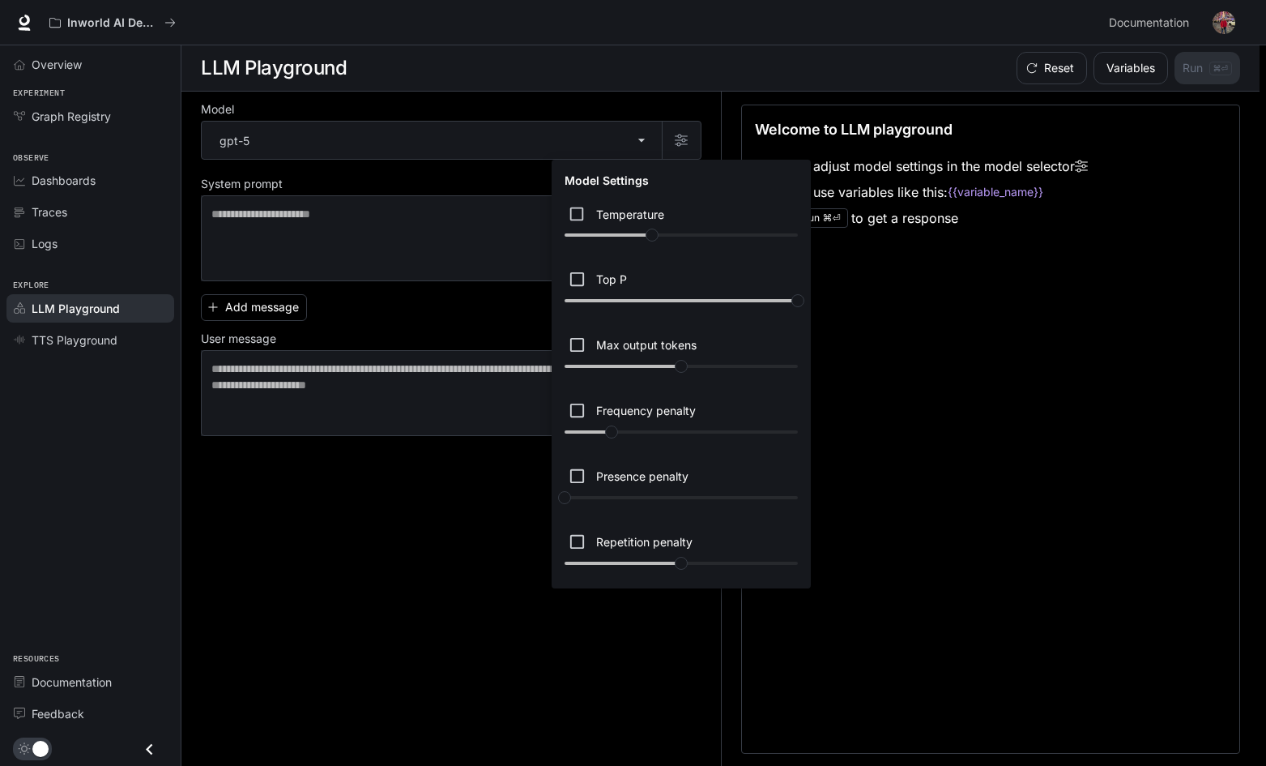
click at [636, 129] on div at bounding box center [633, 383] width 1266 height 766
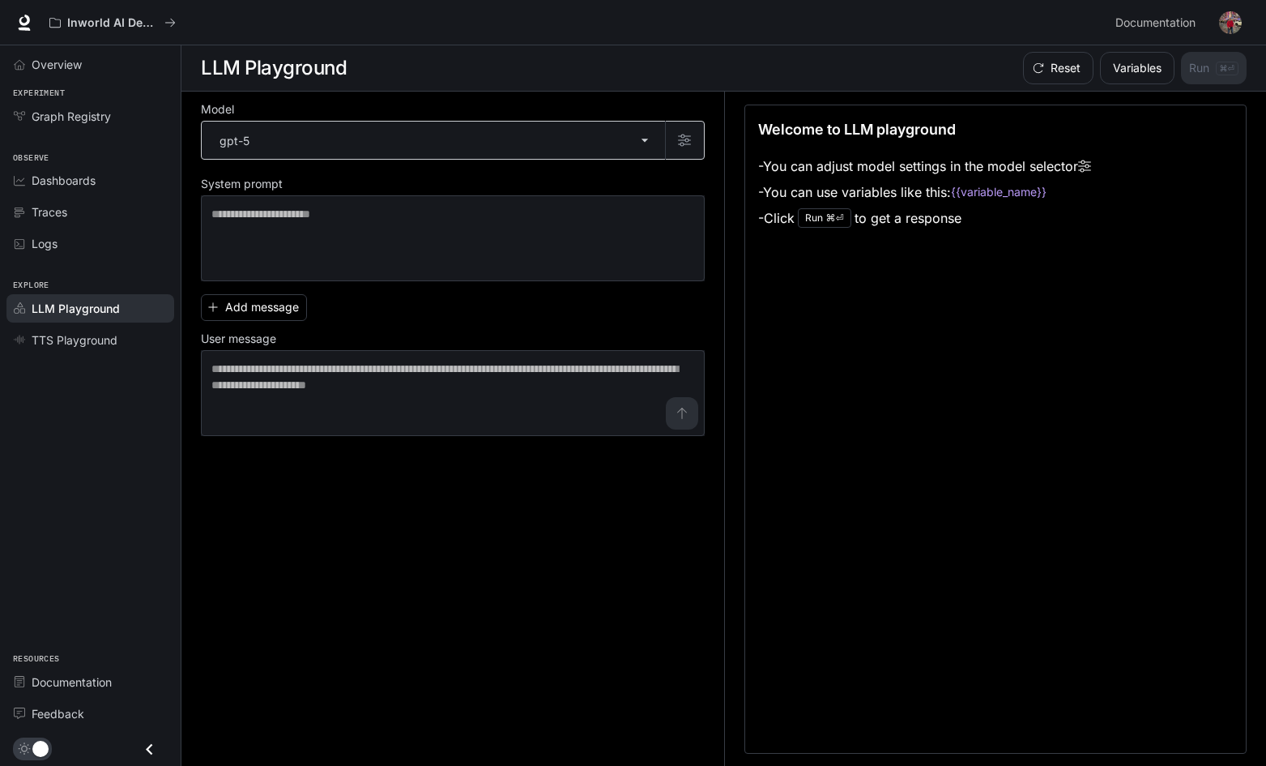
click at [631, 151] on body "Skip to main content Inworld AI Demos Documentation Documentation Portal Overvi…" at bounding box center [633, 383] width 1266 height 767
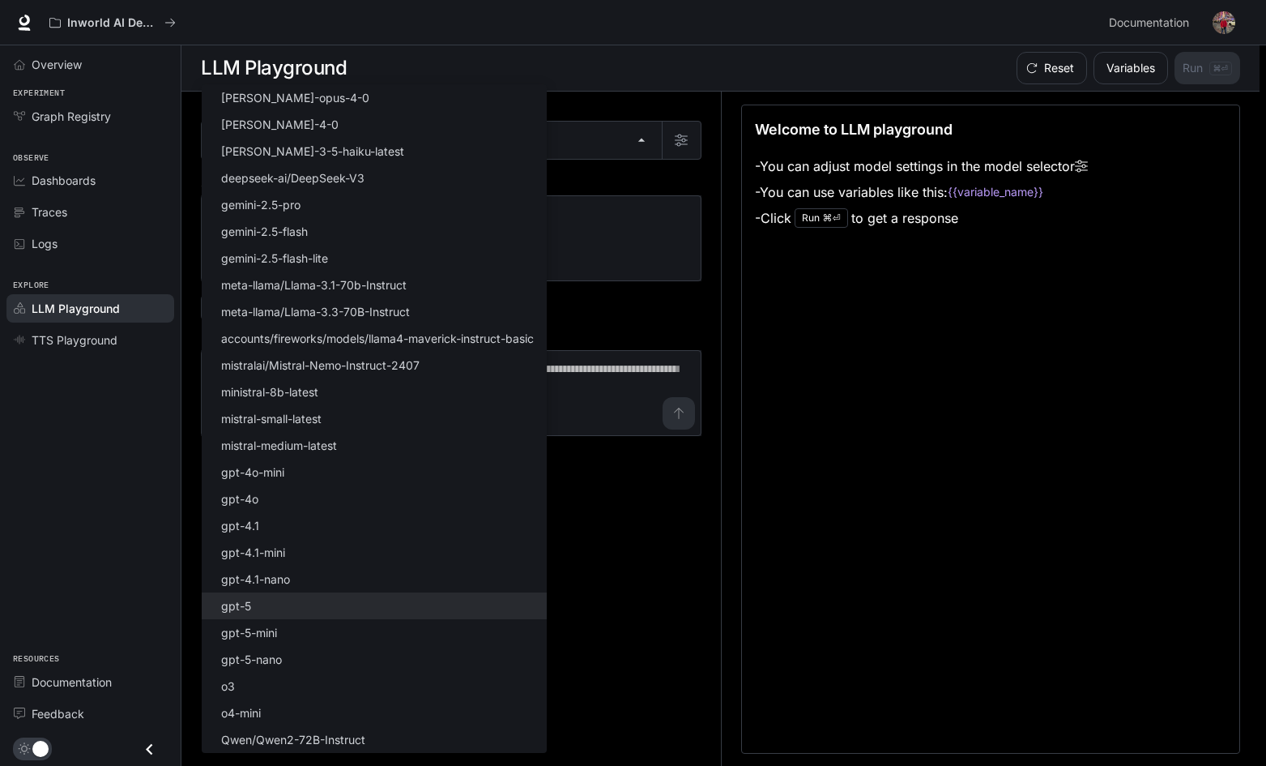
click at [94, 328] on div at bounding box center [633, 383] width 1266 height 766
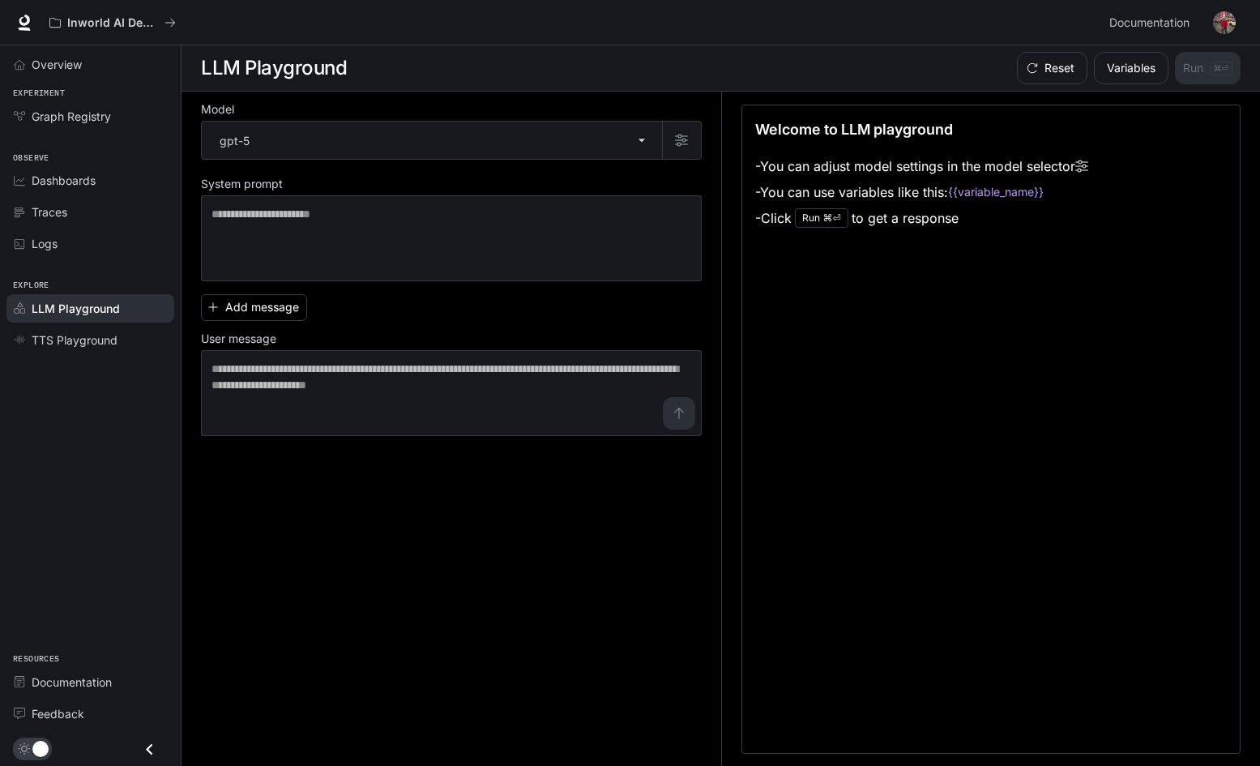
click at [93, 340] on div "Select Model claude-opus-4-0 claude-sonnet-4-0 claude-3-5-haiku-latest deepseek…" at bounding box center [630, 383] width 1260 height 766
click at [93, 340] on span "TTS Playground" at bounding box center [75, 339] width 86 height 17
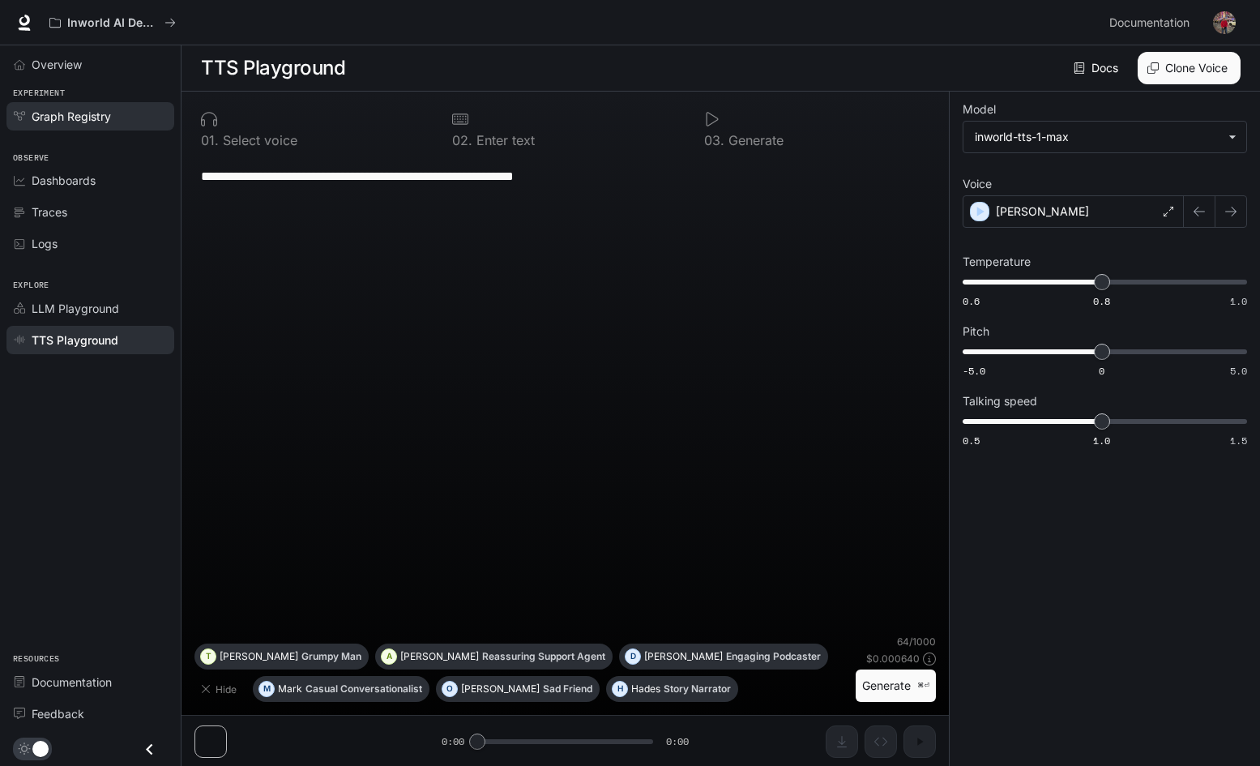
click at [113, 122] on div "Graph Registry" at bounding box center [99, 116] width 135 height 17
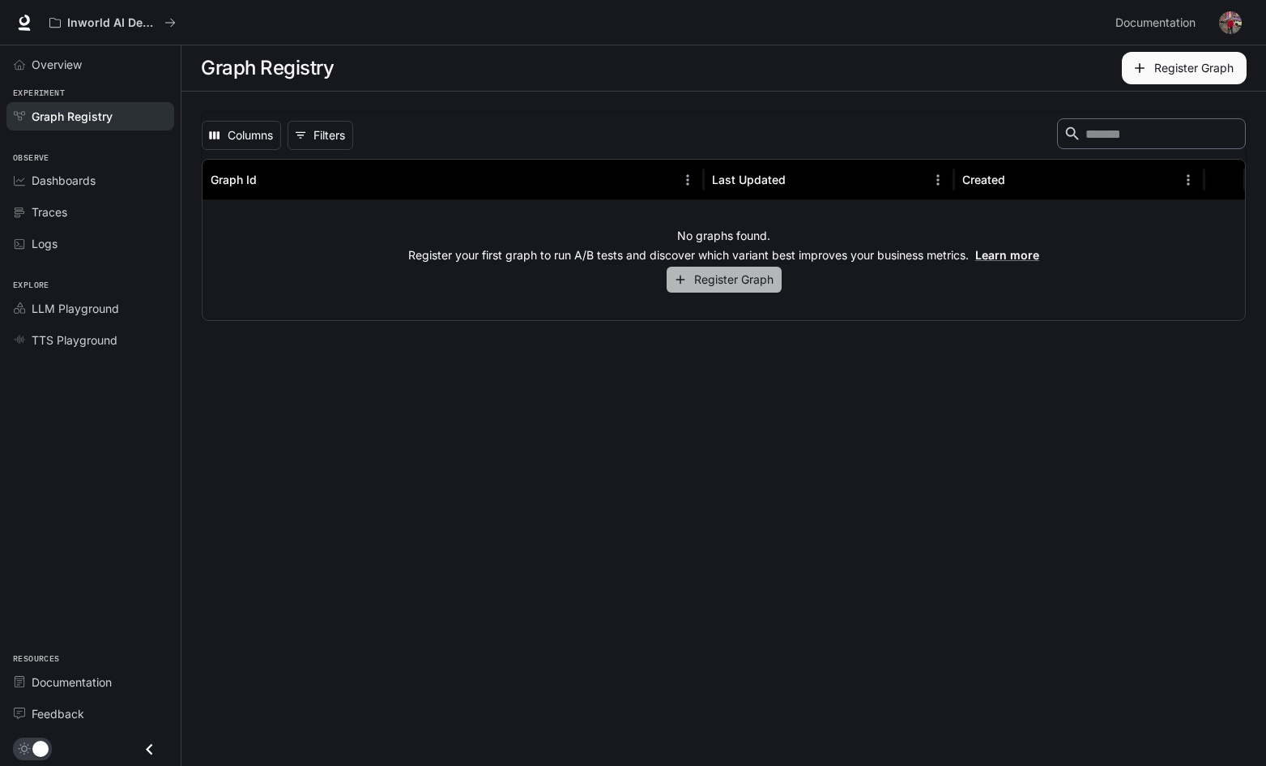
click at [738, 274] on button "Register Graph" at bounding box center [724, 280] width 115 height 27
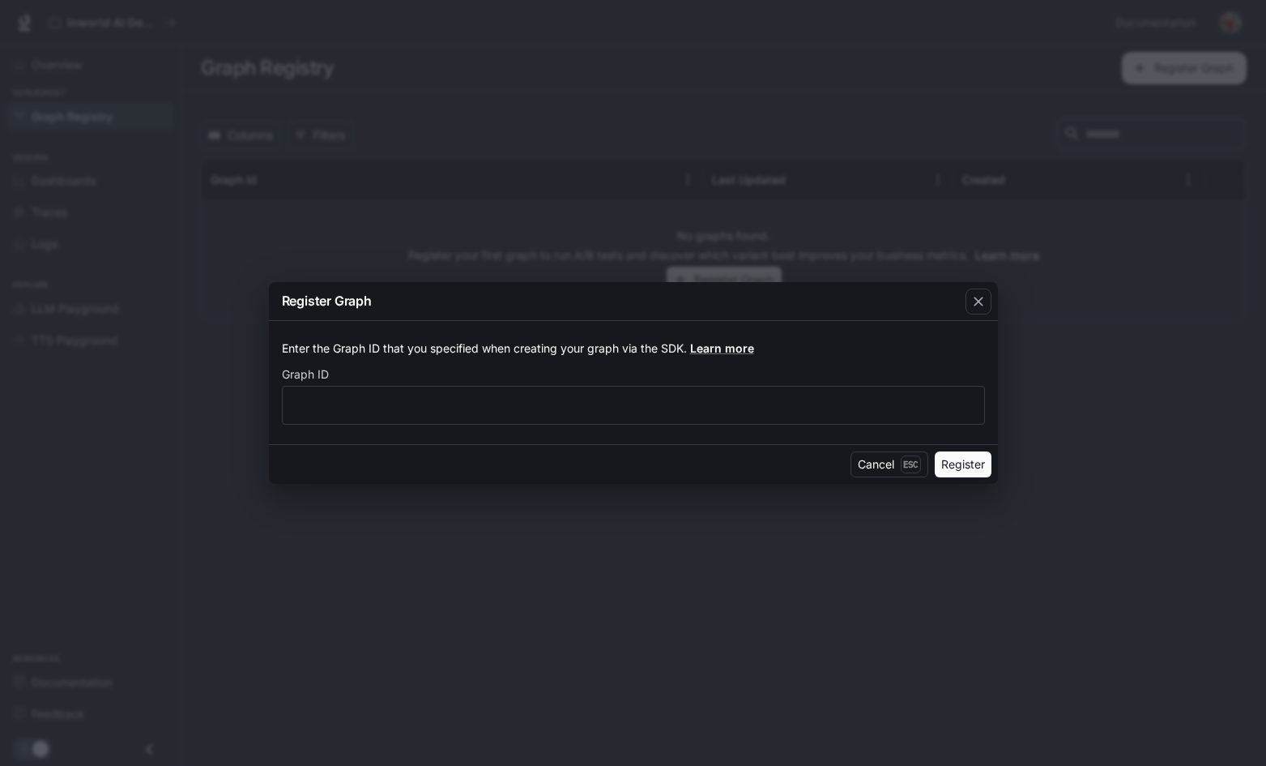
click at [672, 353] on p "Enter the Graph ID that you specified when creating your graph via the SDK. Lea…" at bounding box center [633, 348] width 703 height 16
click at [679, 371] on label "Graph ID" at bounding box center [633, 377] width 703 height 16
click at [666, 389] on div "​" at bounding box center [633, 405] width 703 height 39
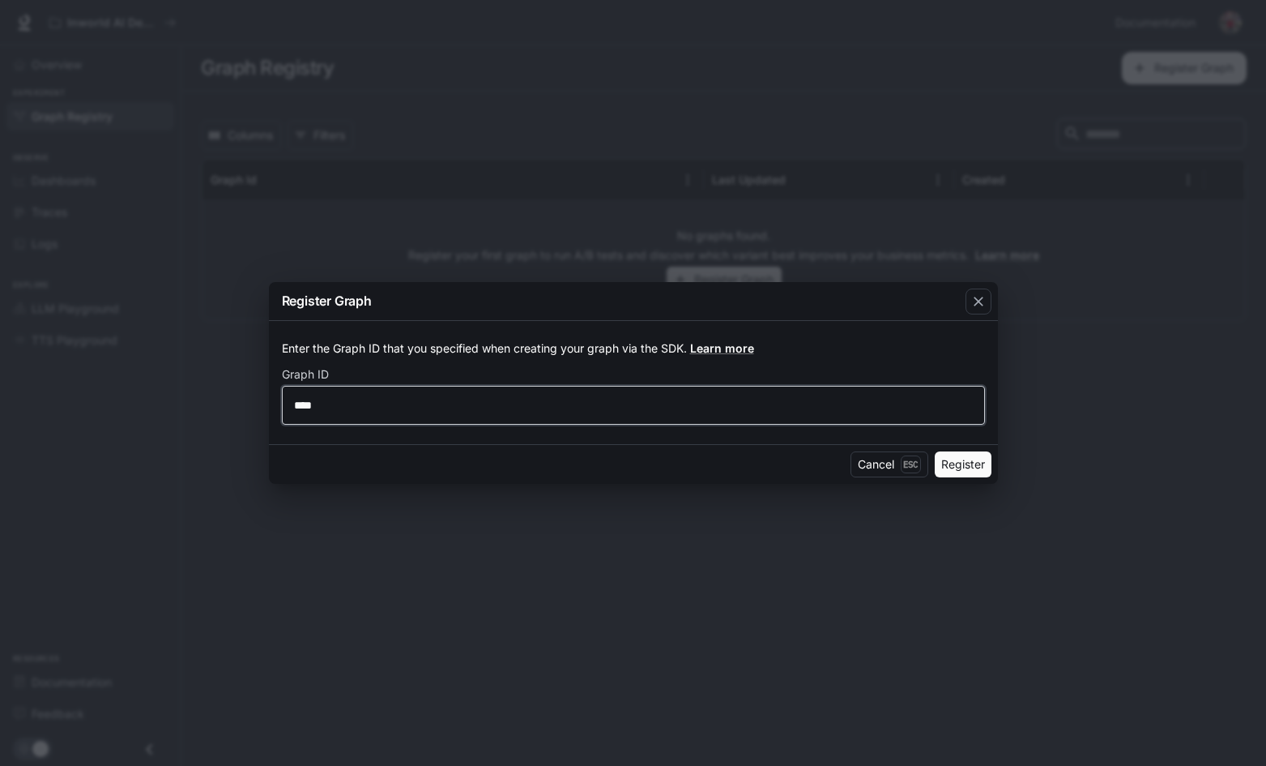
type input "****"
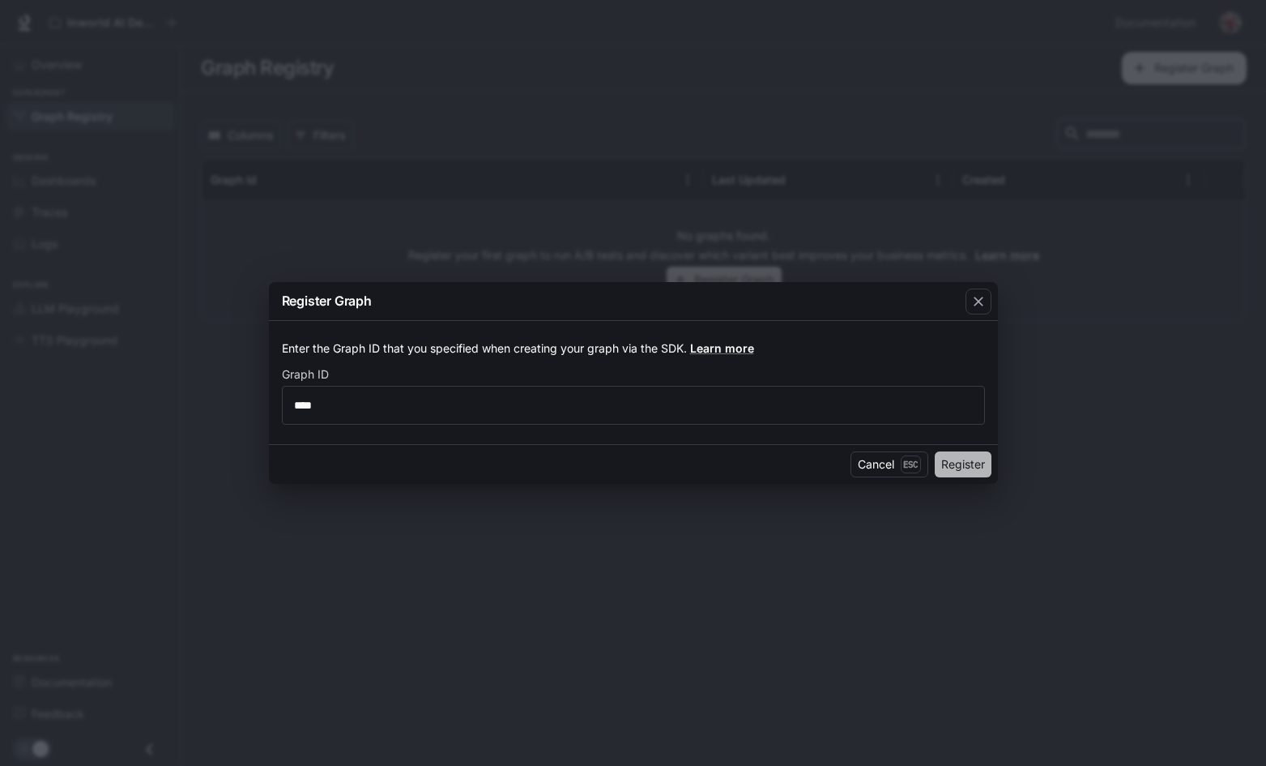
click at [965, 459] on button "Register" at bounding box center [963, 464] width 57 height 26
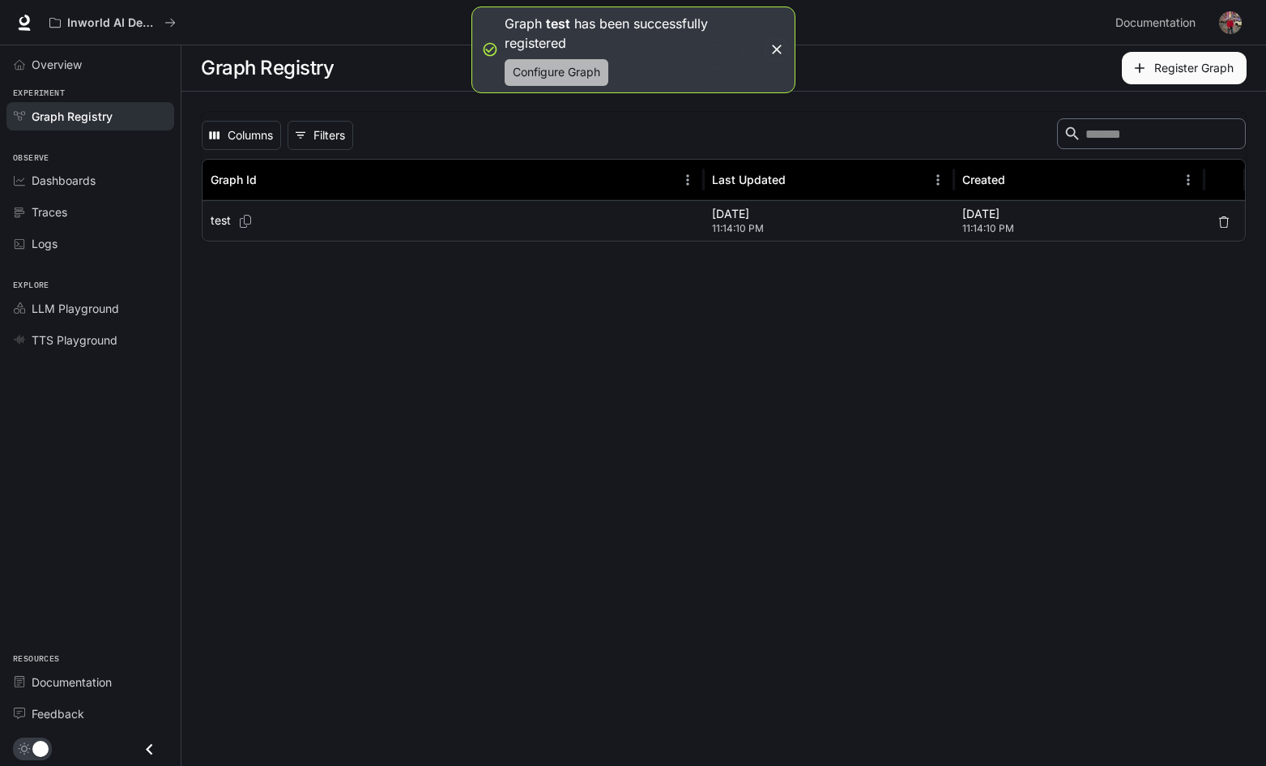
click at [587, 79] on button "Configure Graph" at bounding box center [557, 72] width 104 height 27
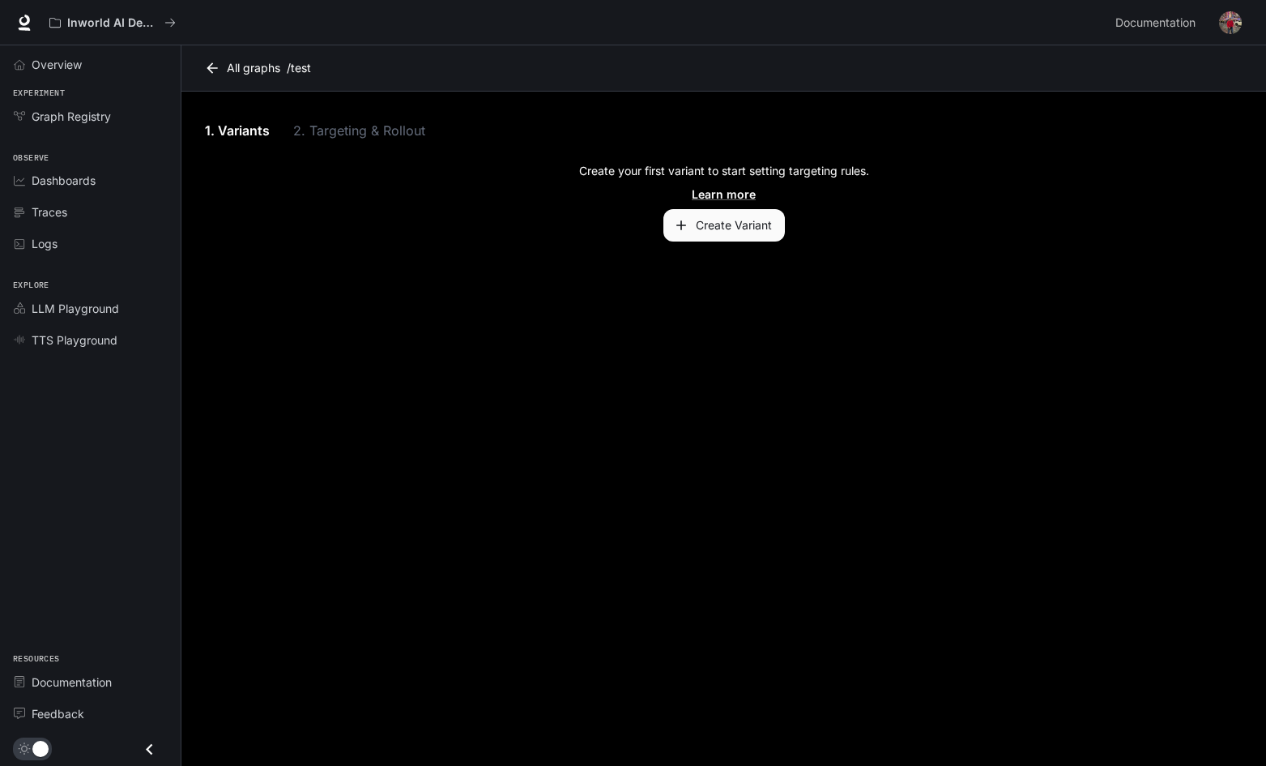
click at [758, 233] on button "Create Variant" at bounding box center [725, 225] width 122 height 32
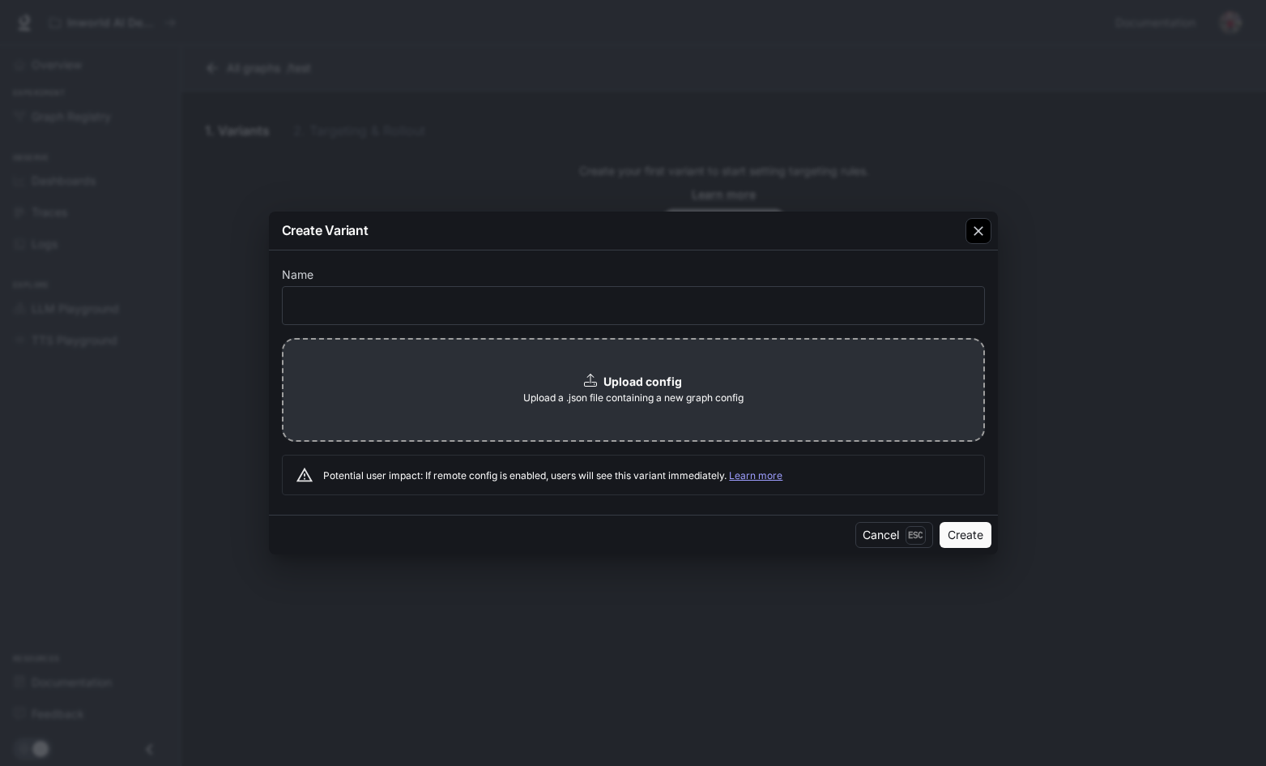
click at [972, 228] on icon "button" at bounding box center [979, 231] width 16 height 16
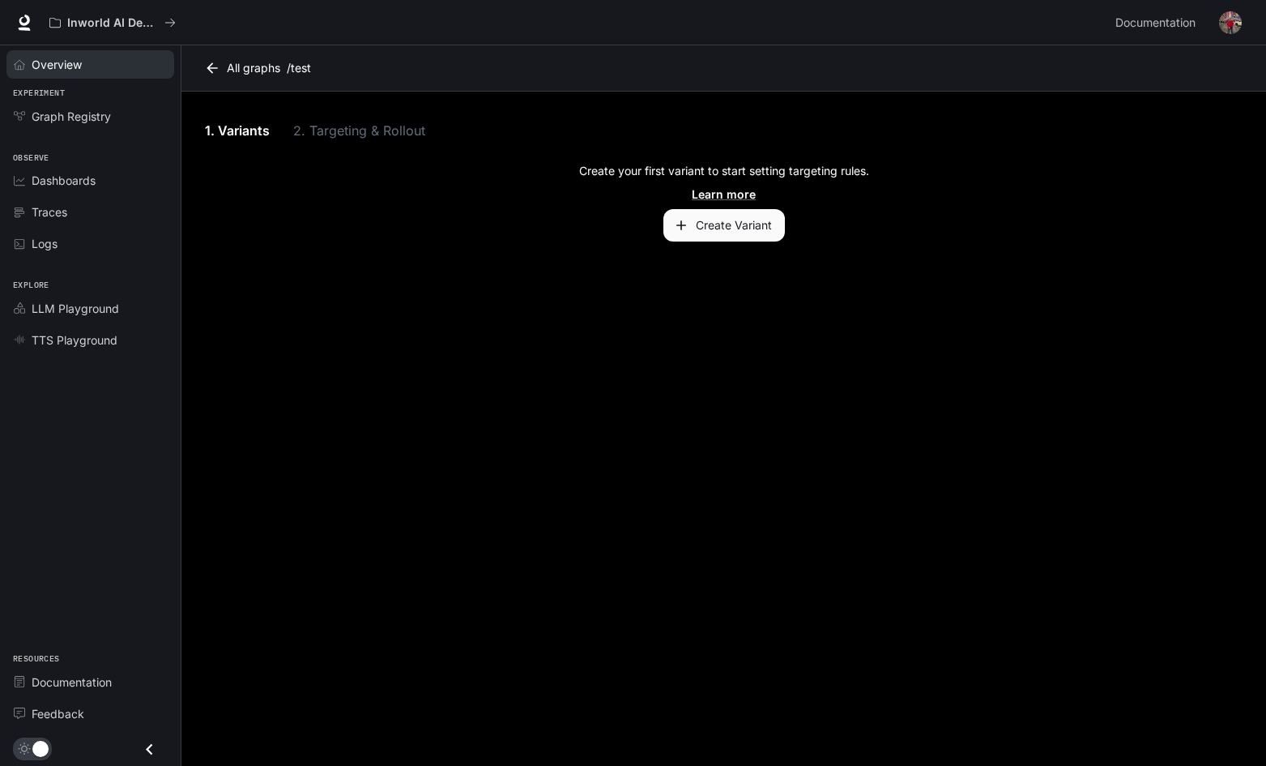
click at [88, 65] on div "Overview" at bounding box center [99, 64] width 135 height 17
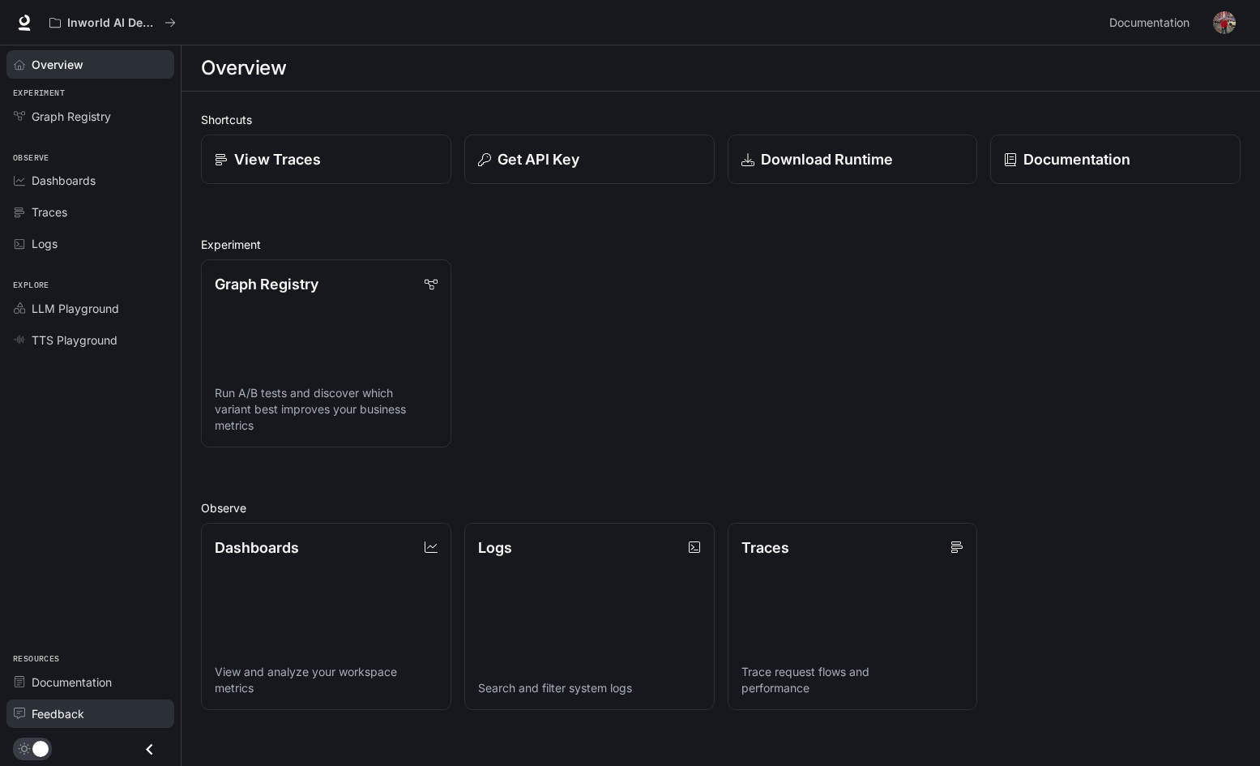
click at [59, 707] on span "Feedback" at bounding box center [58, 713] width 53 height 17
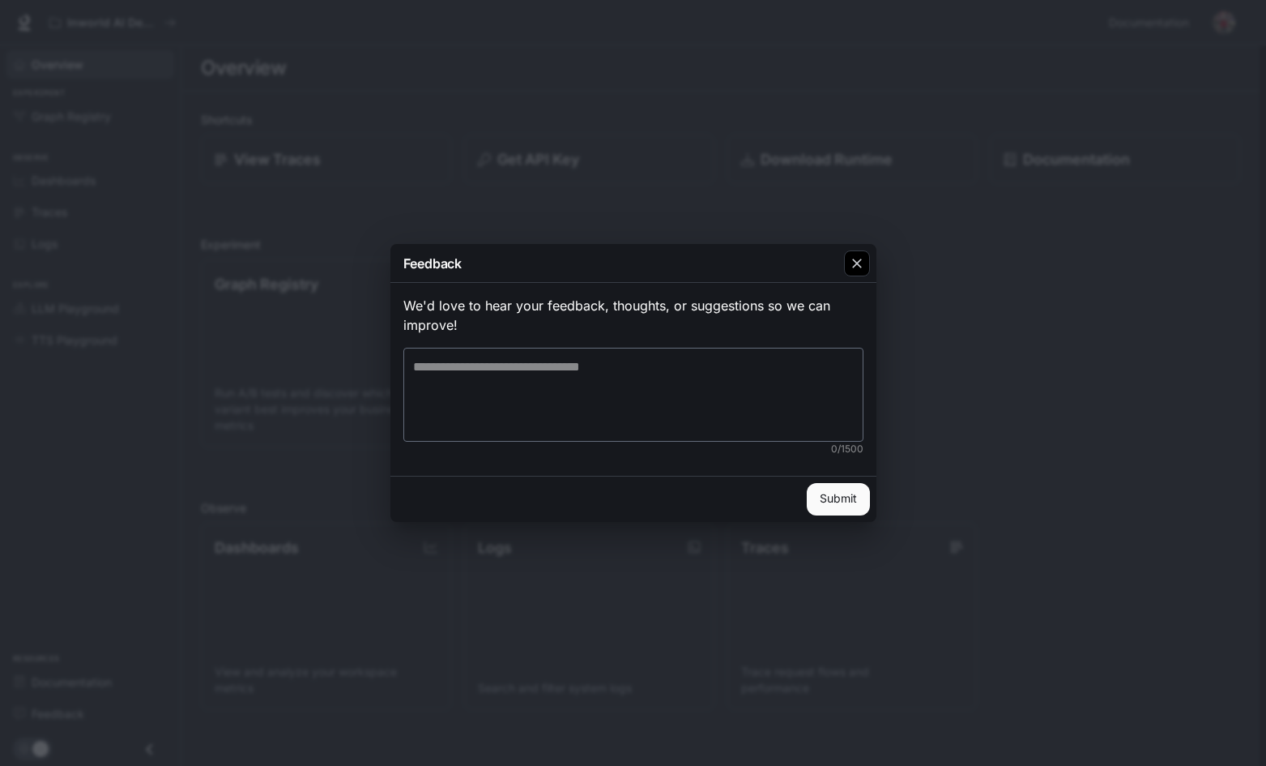
click at [860, 255] on div "button" at bounding box center [857, 263] width 26 height 26
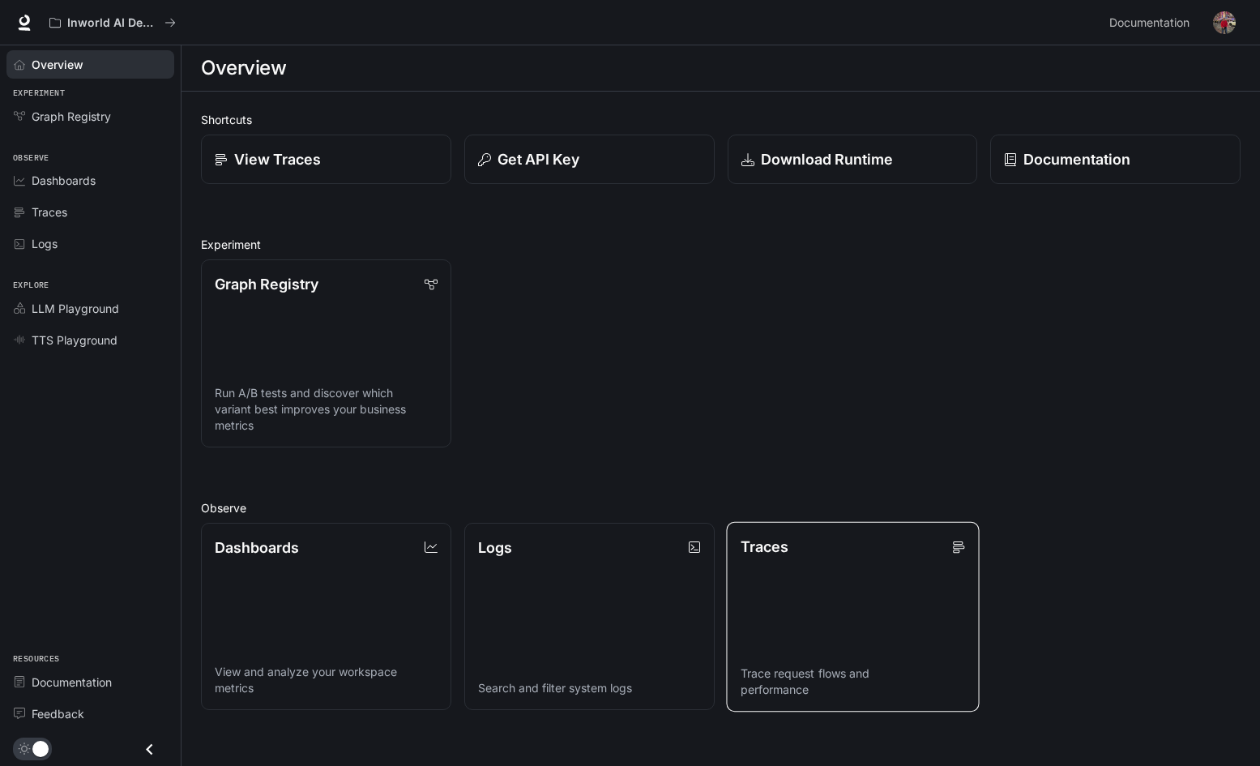
click at [868, 571] on link "Traces Trace request flows and performance" at bounding box center [852, 616] width 253 height 190
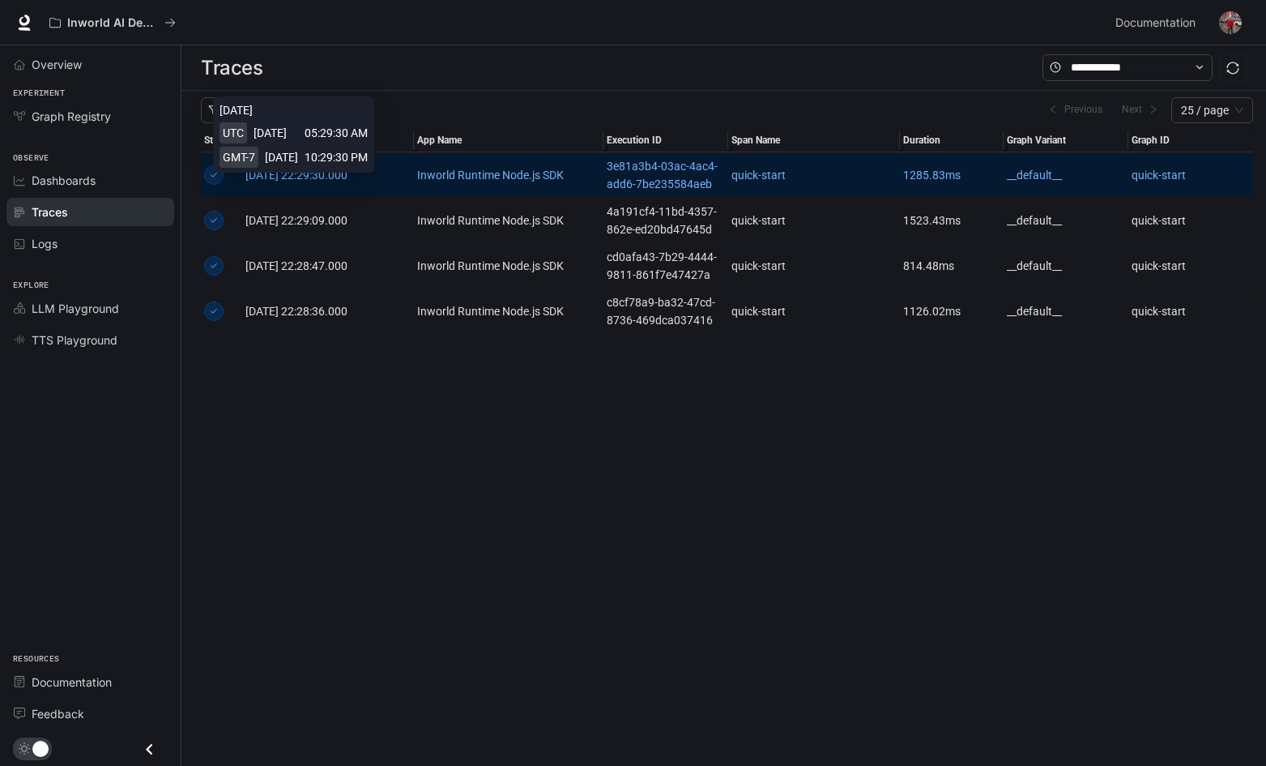
click at [297, 182] on span "[DATE] 22:29:30.000" at bounding box center [297, 175] width 102 height 13
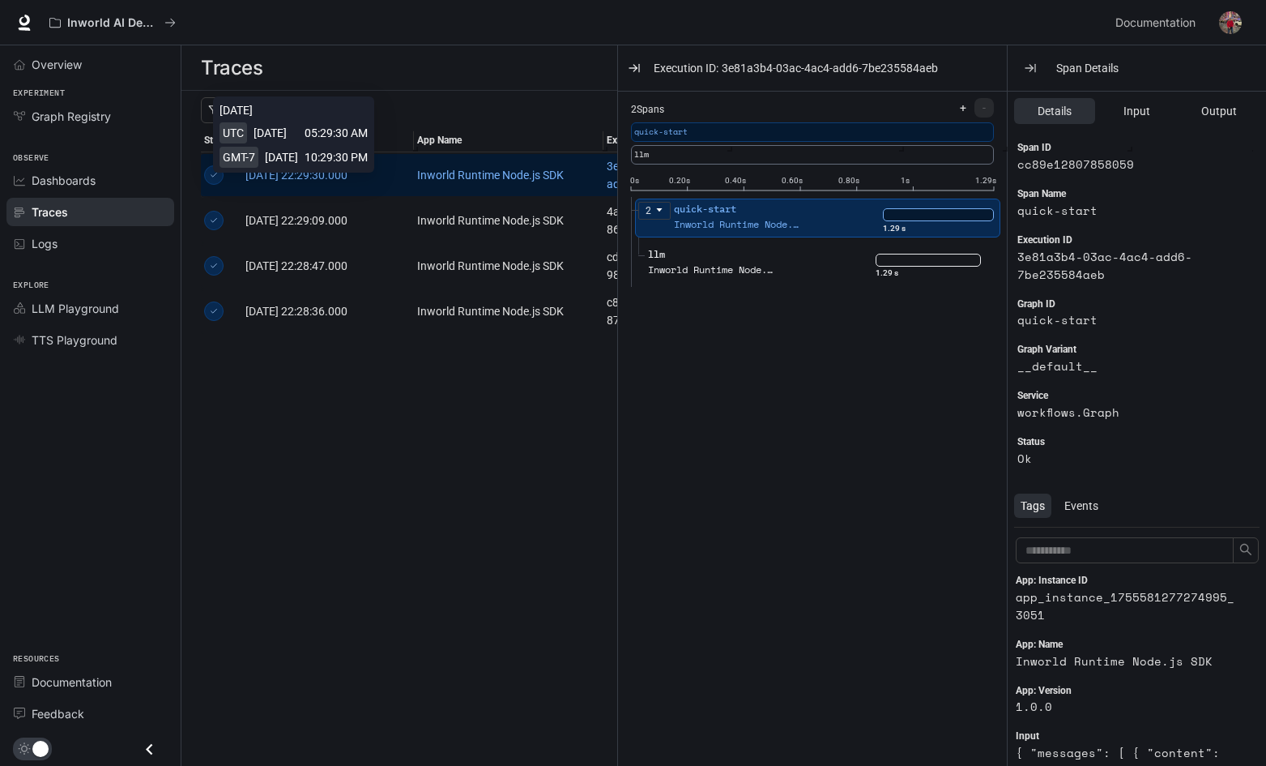
scroll to position [26, 0]
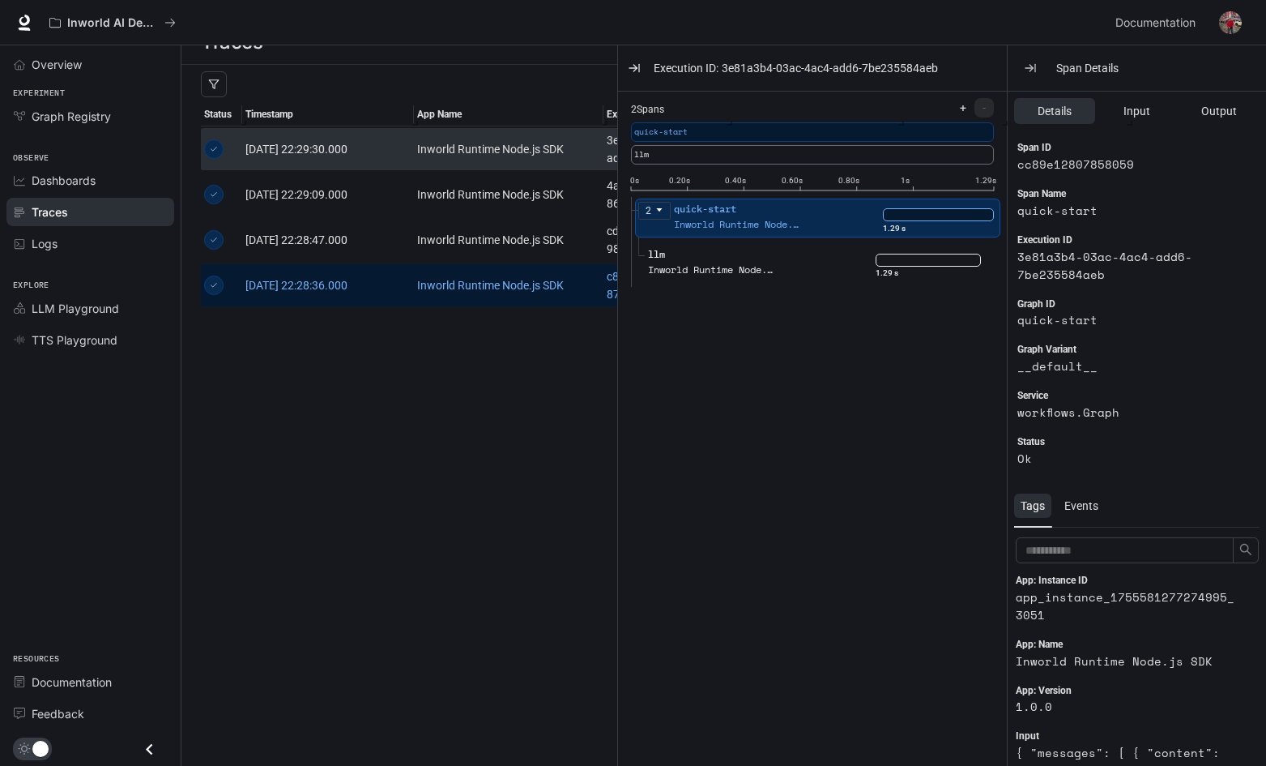
click at [301, 292] on span "[DATE] 22:28:36.000" at bounding box center [297, 285] width 102 height 13
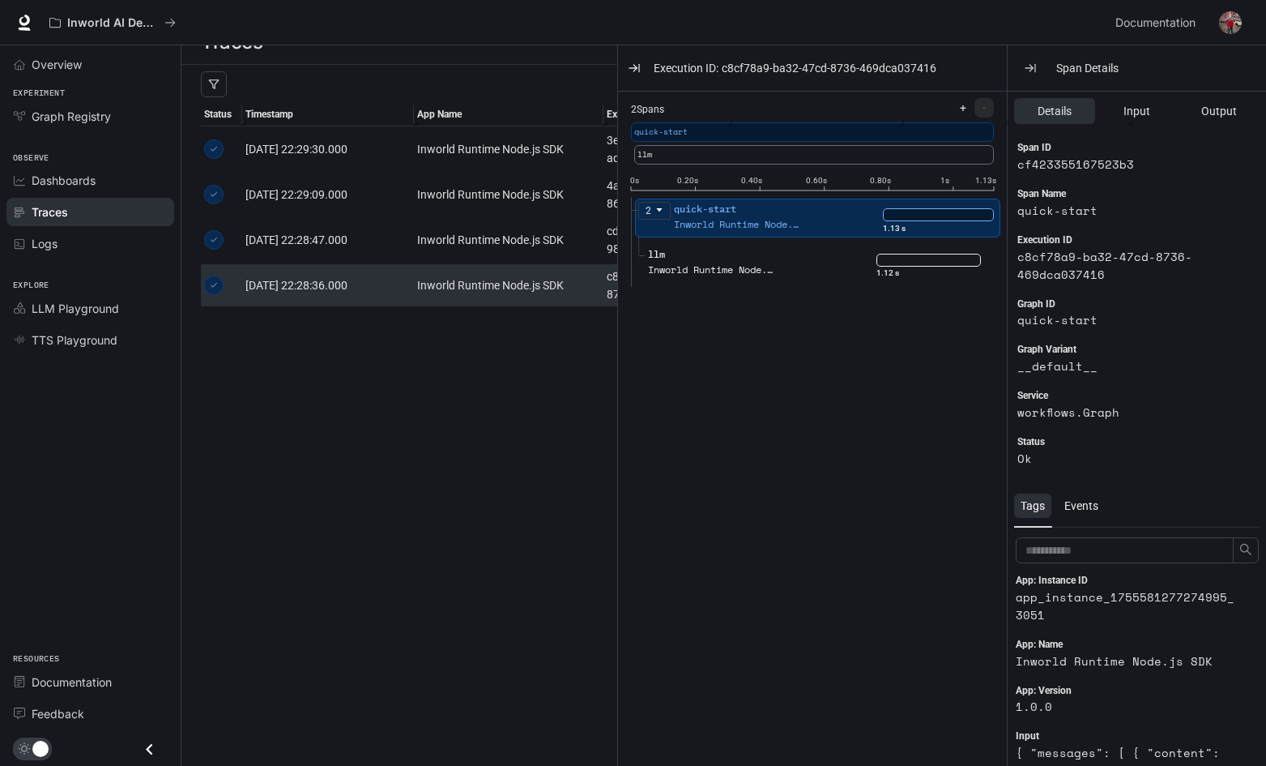
click at [1077, 488] on div "Events" at bounding box center [1081, 506] width 47 height 44
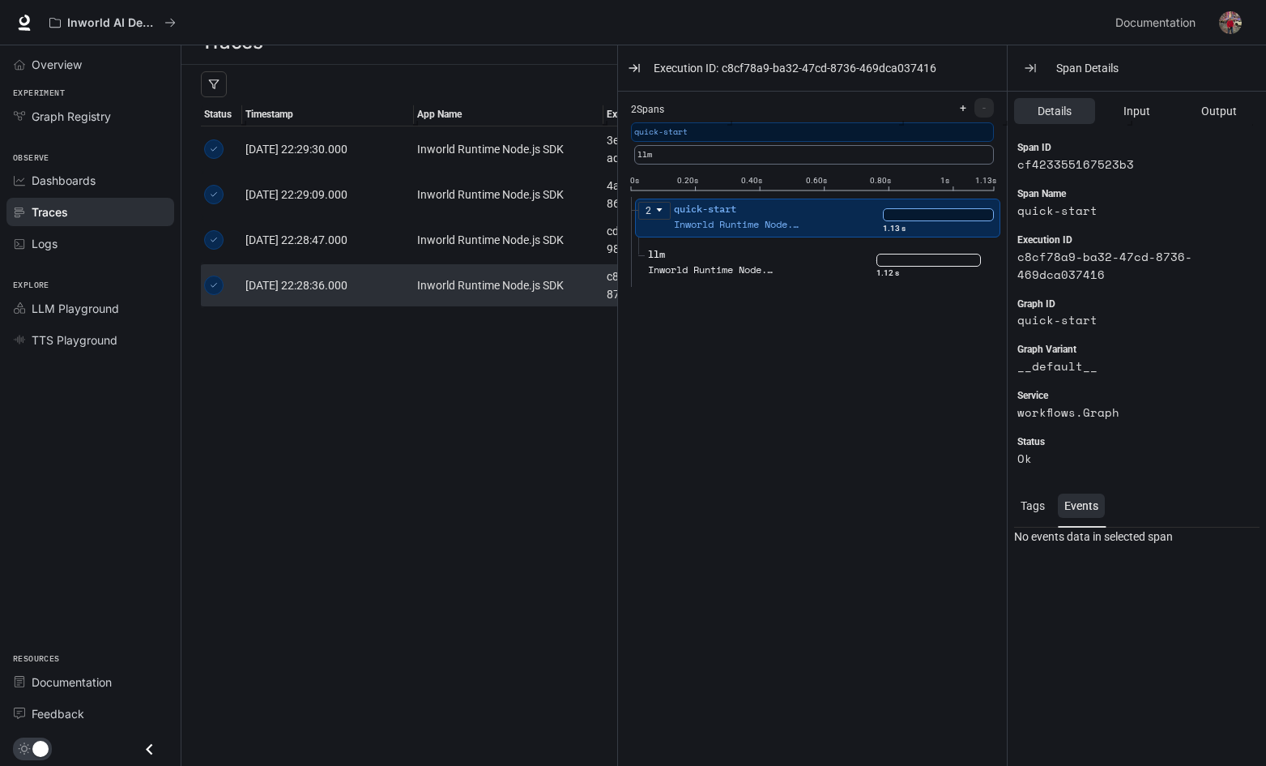
click at [905, 483] on ul "2 quick-start Inworld Runtime Node.js SDK 1.13 s llm Inworld Runtime Node.js SD…" at bounding box center [819, 504] width 376 height 614
click at [1032, 74] on icon "button" at bounding box center [1030, 68] width 13 height 13
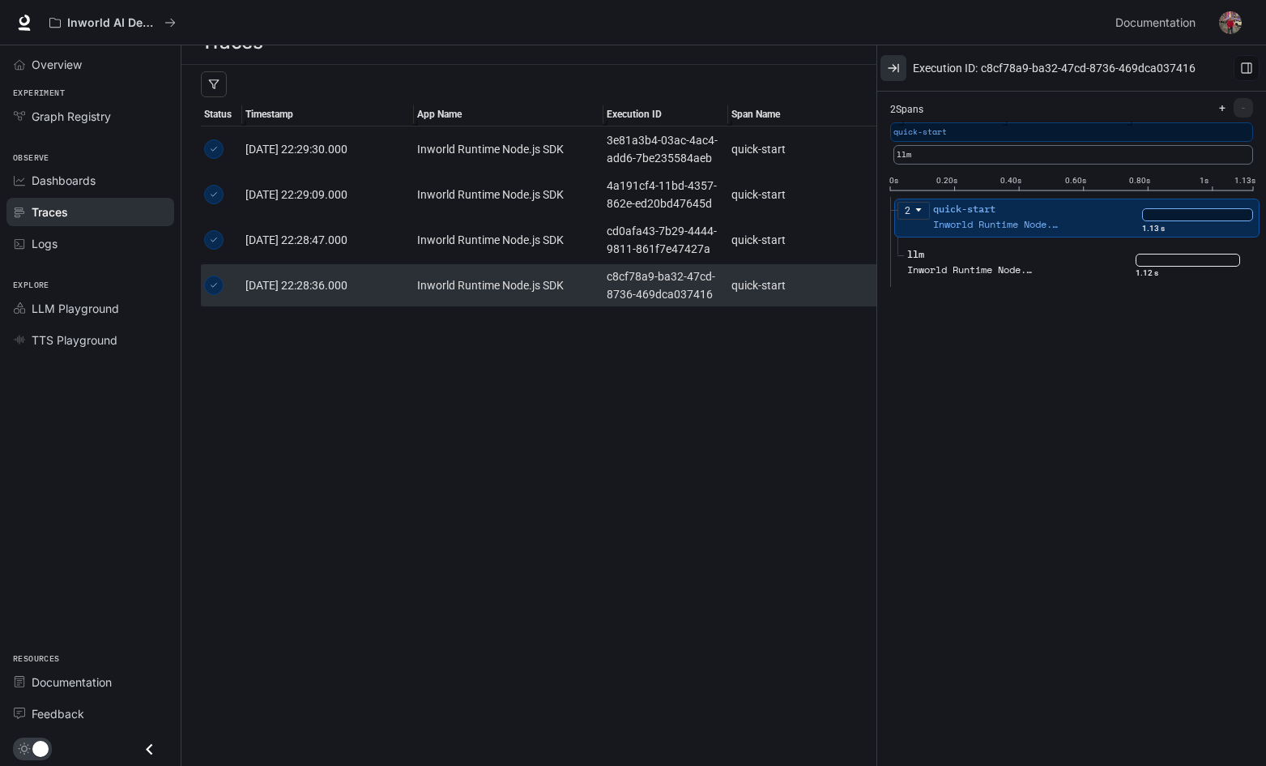
click at [894, 67] on icon "button" at bounding box center [893, 68] width 13 height 13
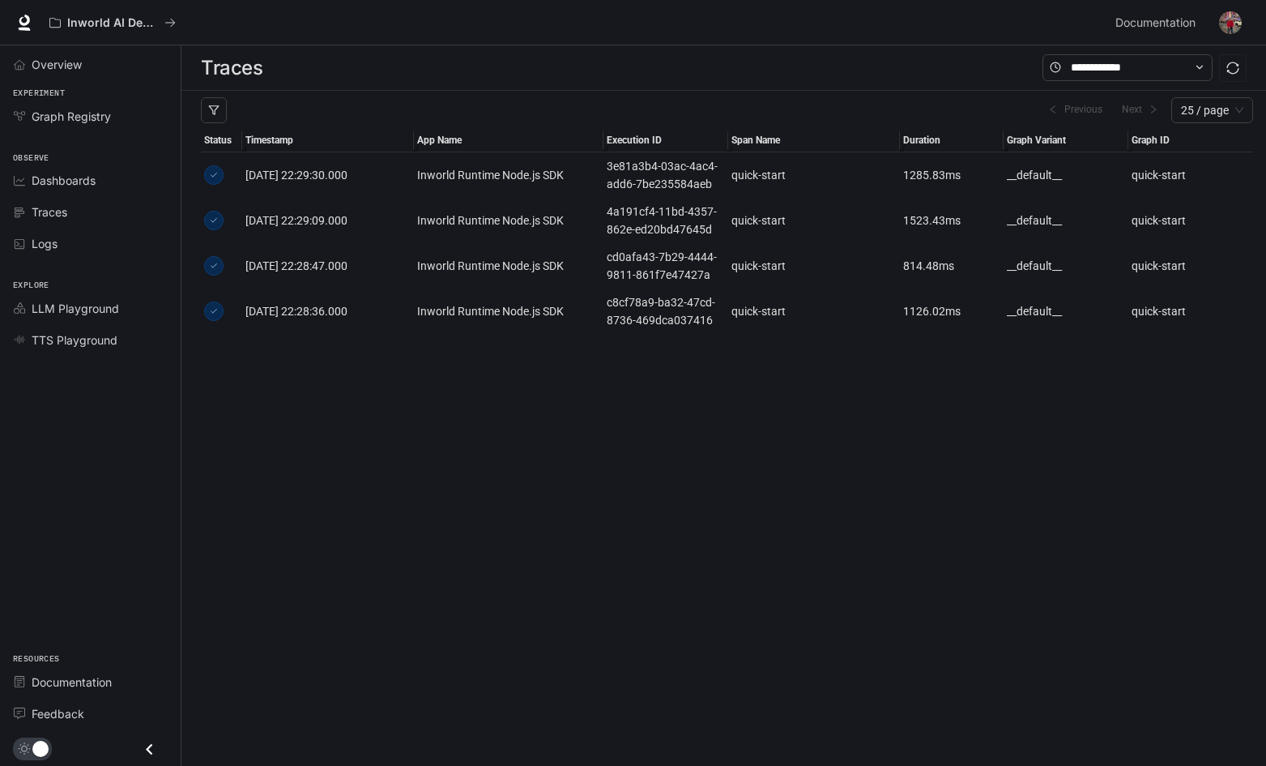
click at [876, 37] on div "Inworld AI Demos" at bounding box center [575, 22] width 1067 height 32
